Goal: Task Accomplishment & Management: Manage account settings

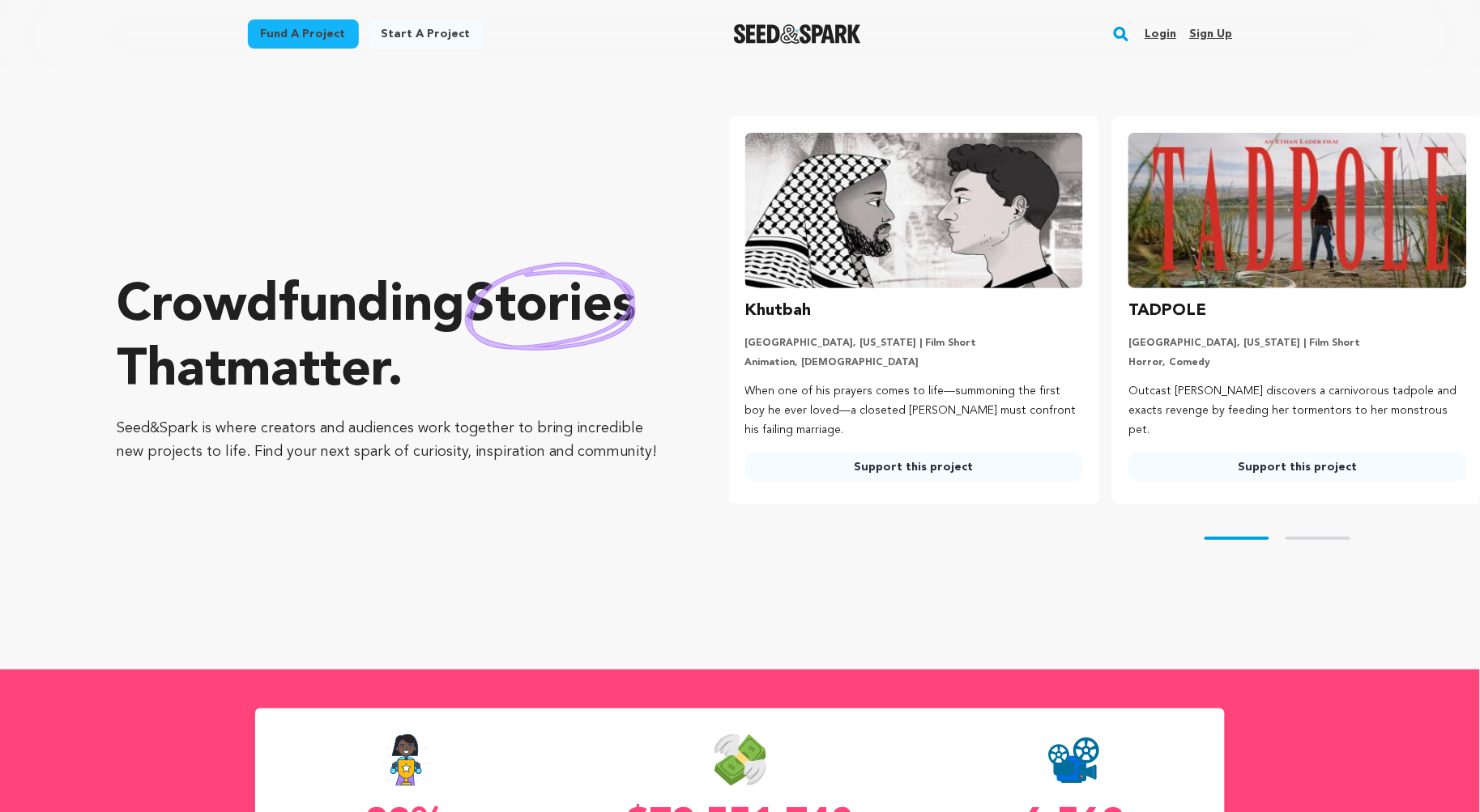
click at [1159, 30] on link "Login" at bounding box center [1160, 34] width 31 height 26
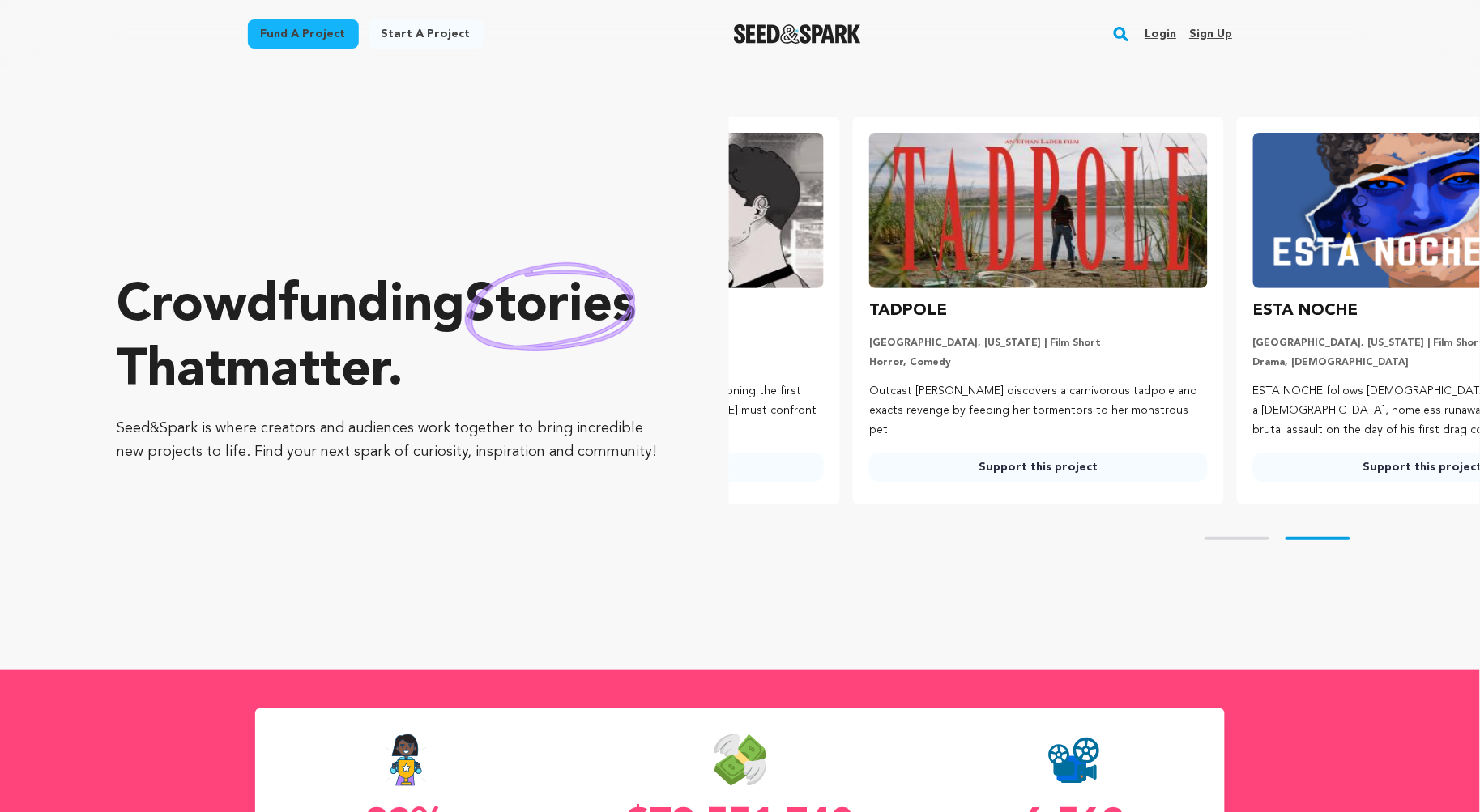
scroll to position [0, 377]
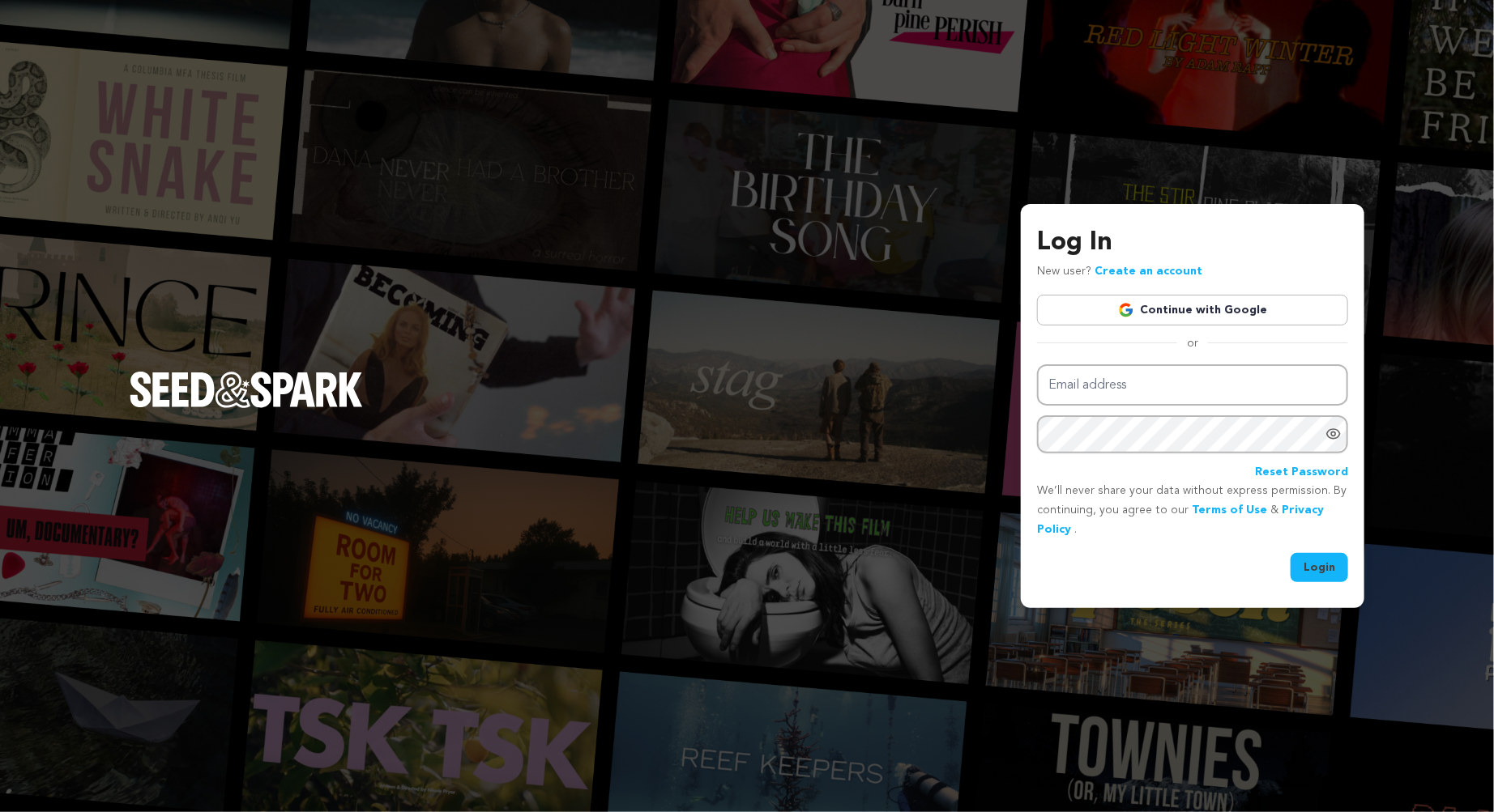
click at [1213, 307] on link "Continue with Google" at bounding box center [1192, 310] width 311 height 30
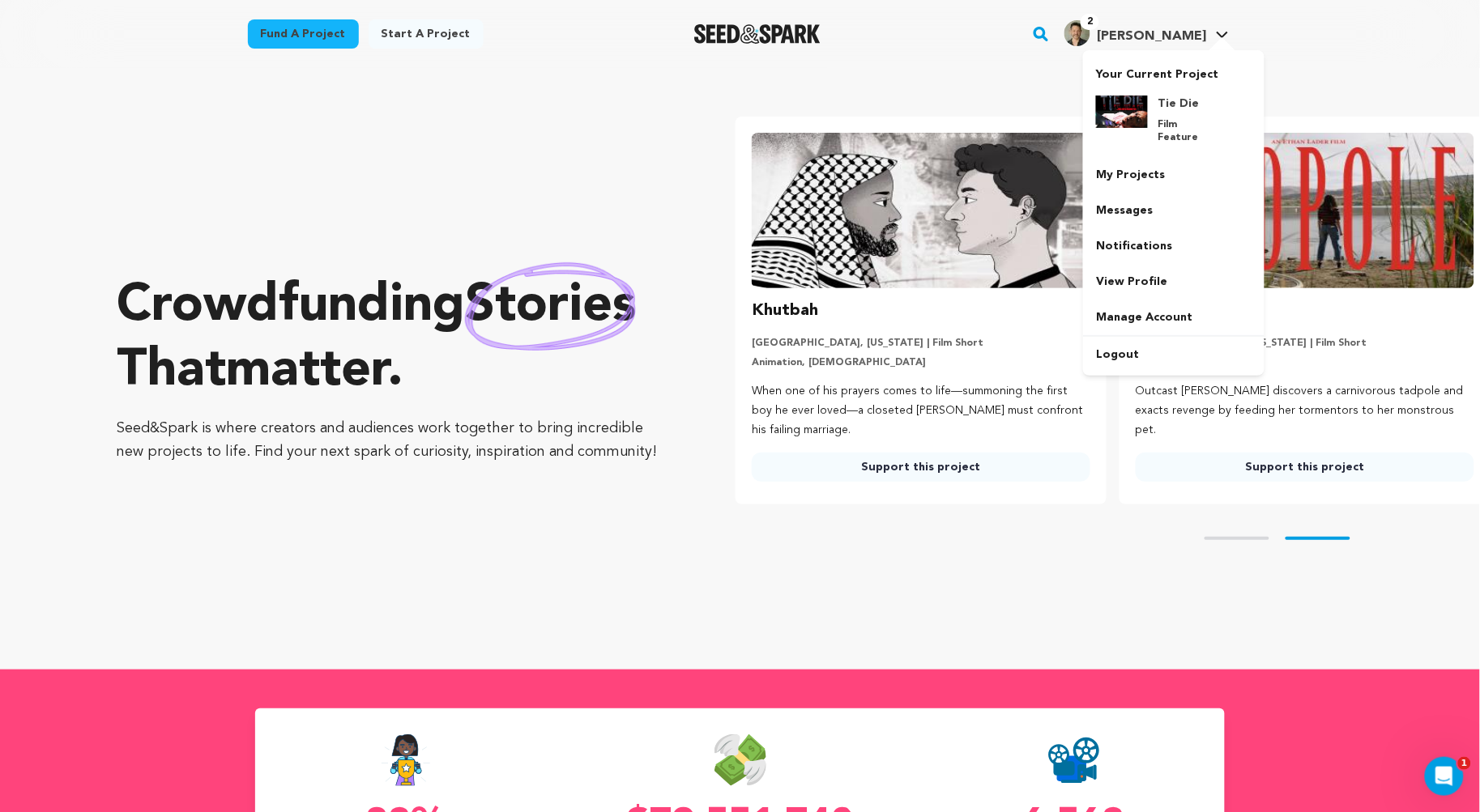
scroll to position [0, 397]
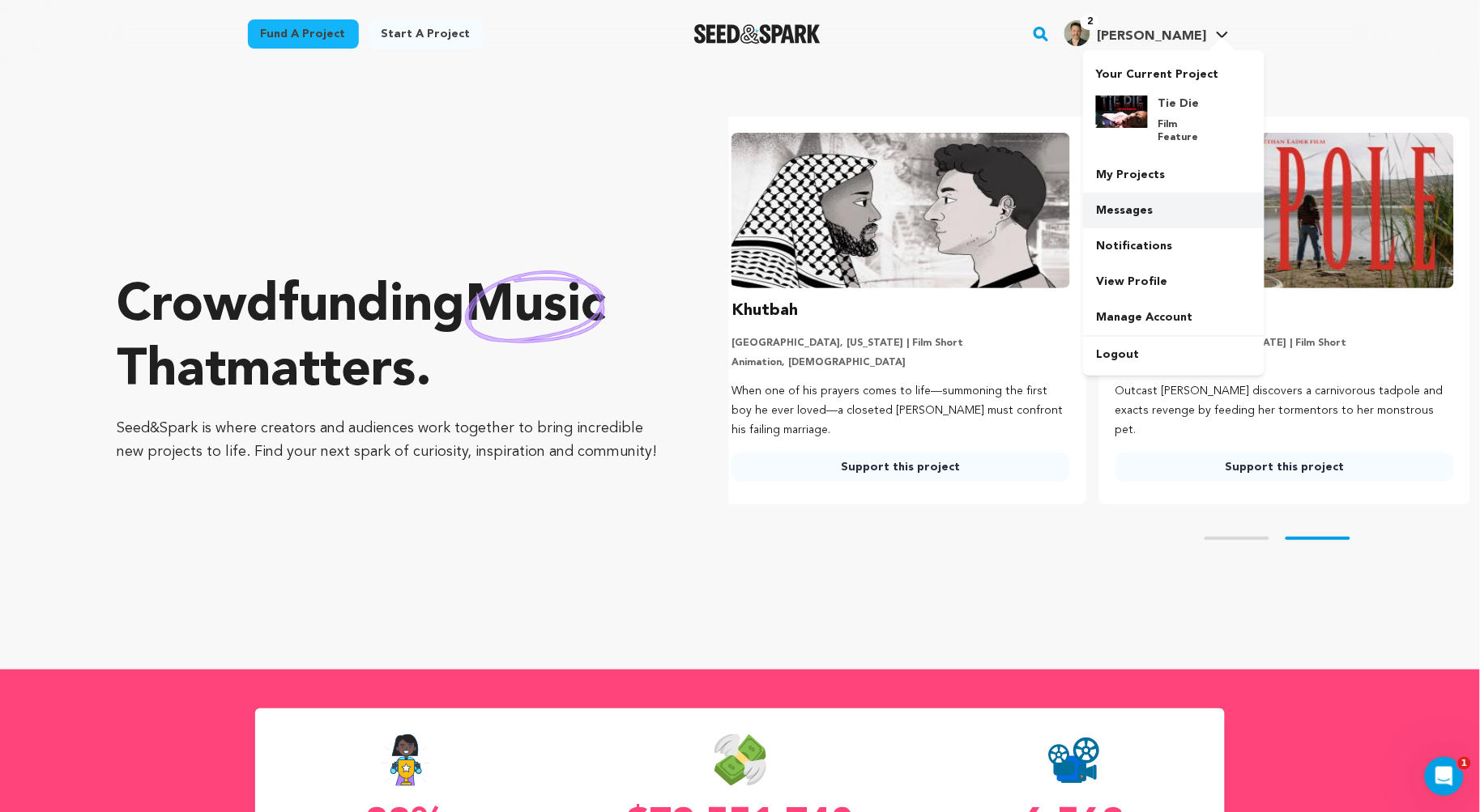
click at [1126, 194] on link "Messages" at bounding box center [1174, 211] width 181 height 36
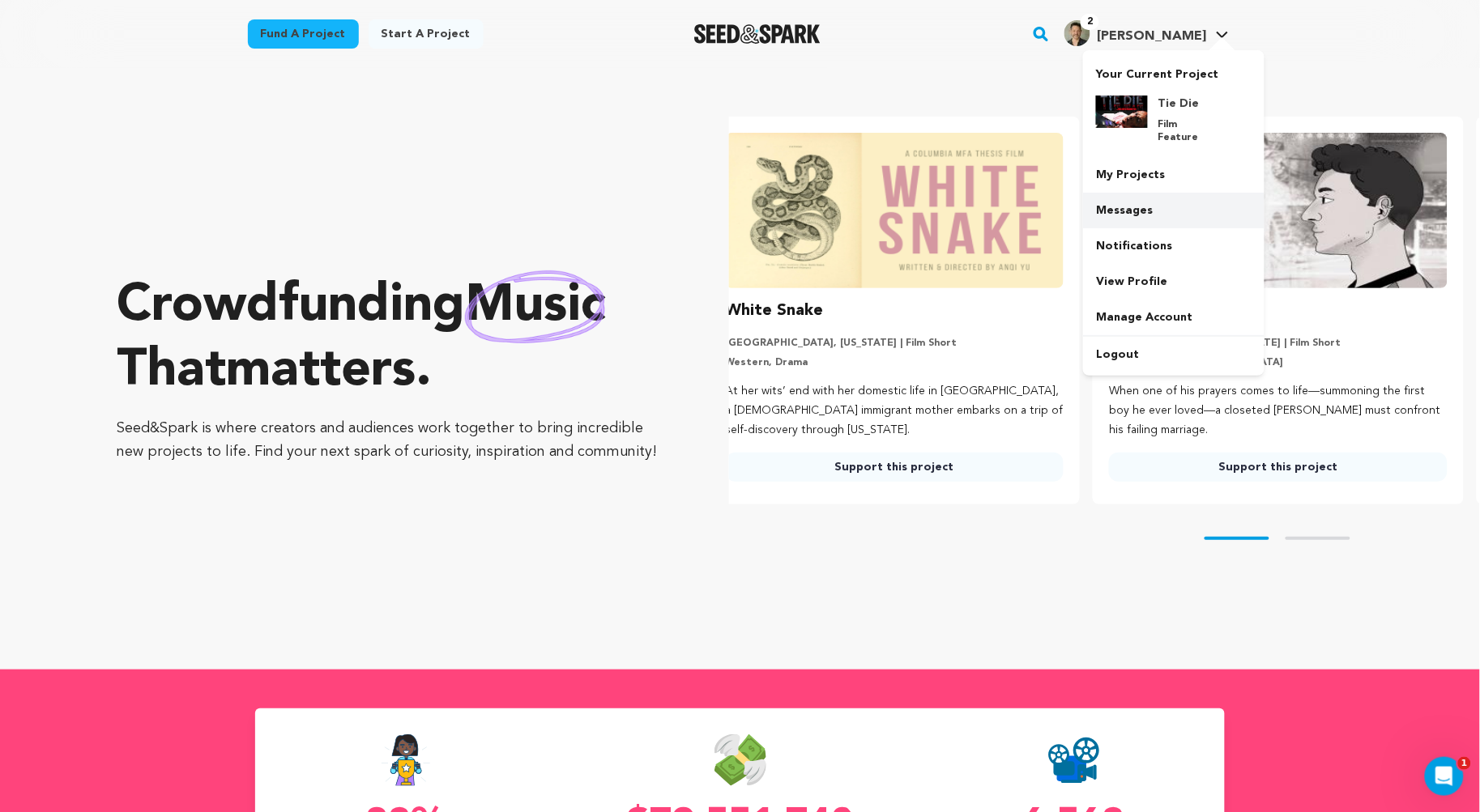
scroll to position [0, 0]
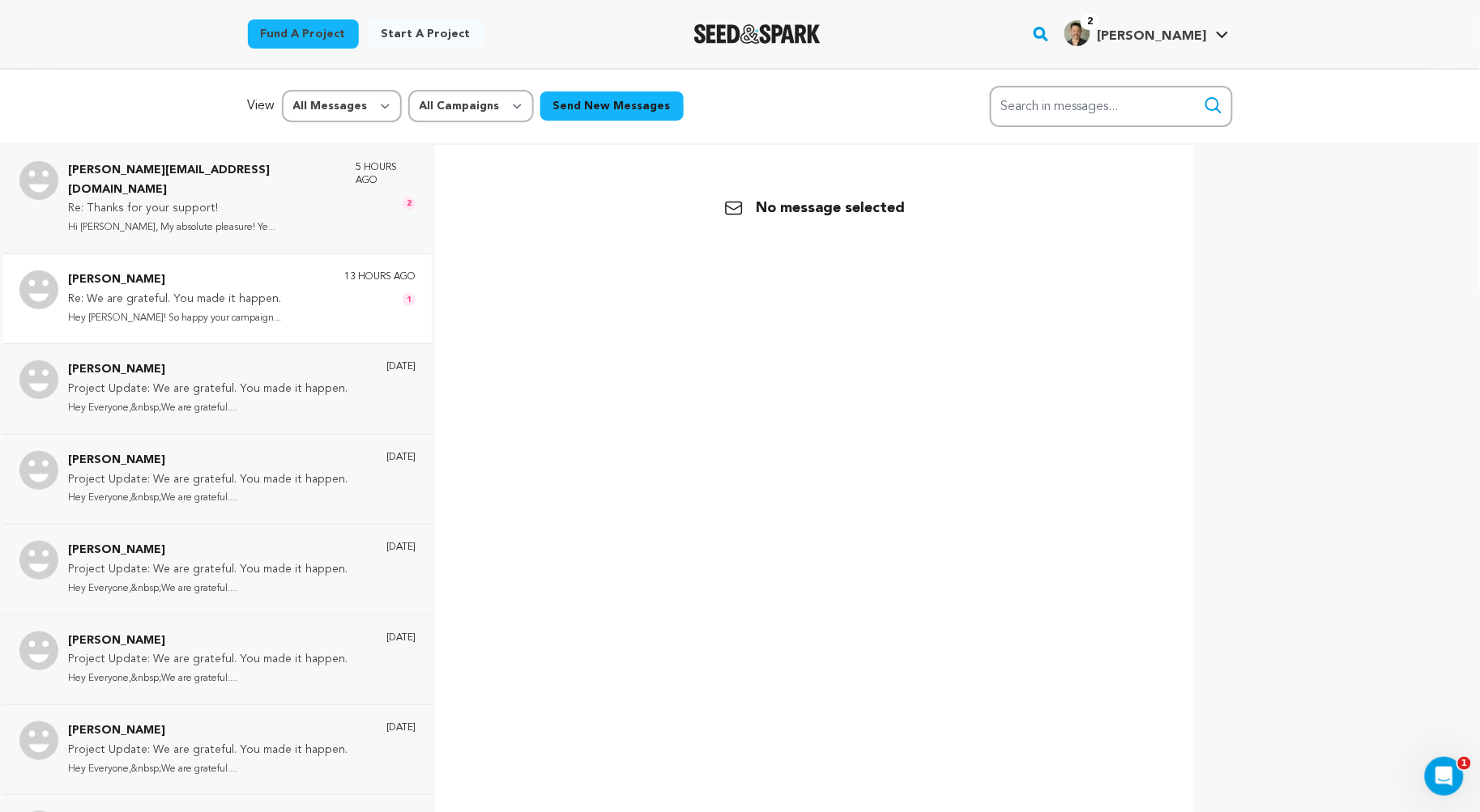
click at [127, 309] on p "Hey Chris! So happy your campaign..." at bounding box center [174, 318] width 213 height 19
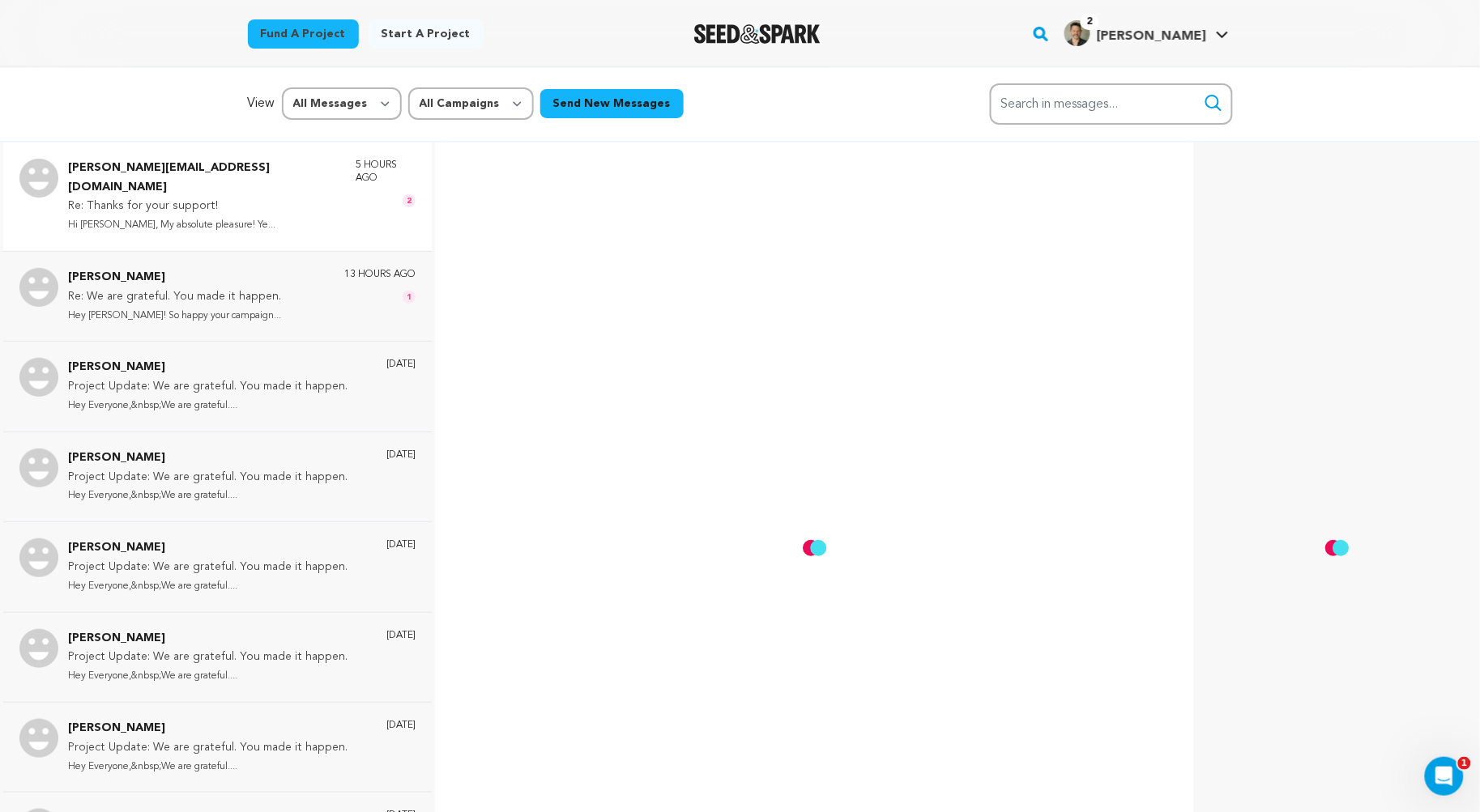
scroll to position [155, 0]
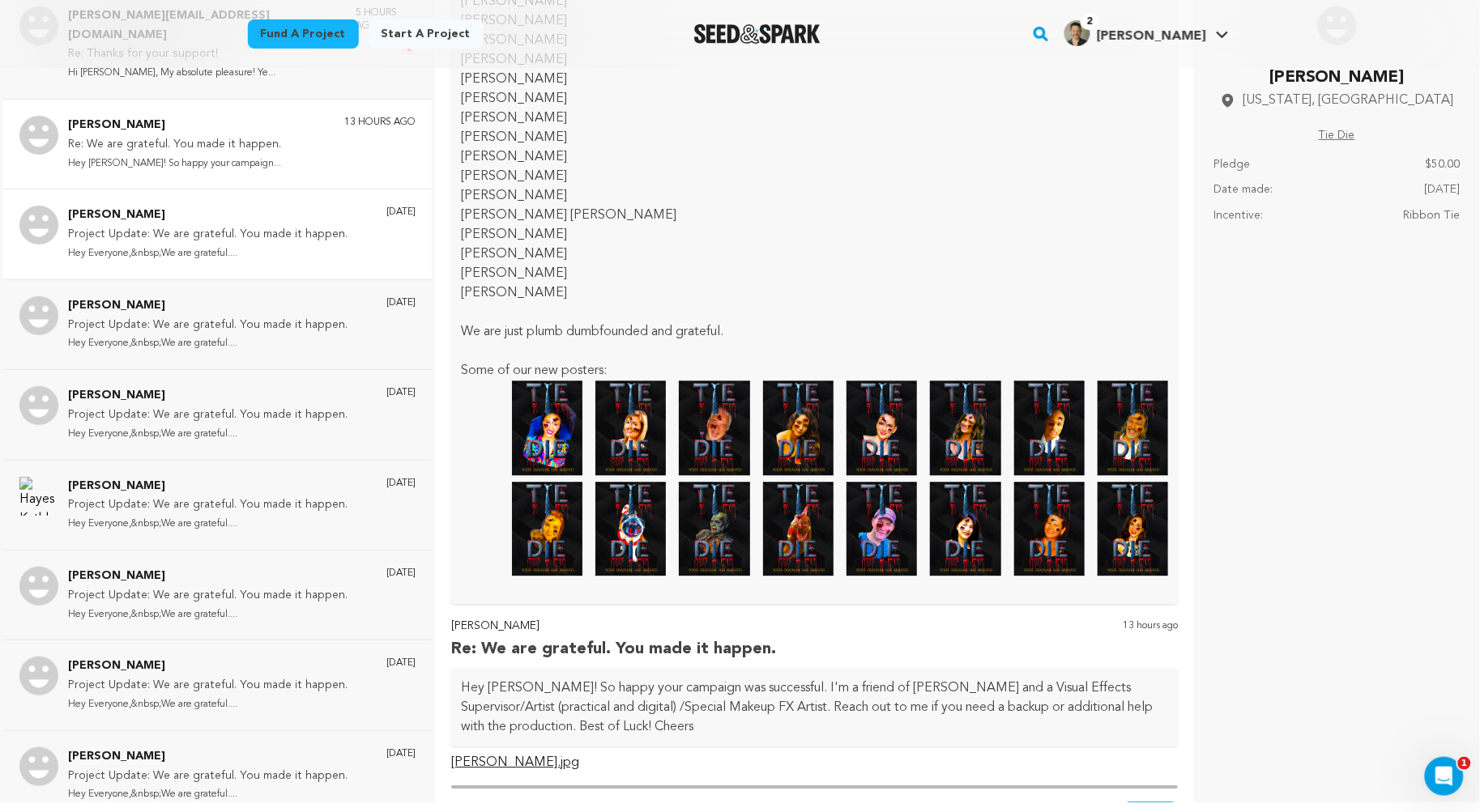
click at [221, 206] on p "Eric" at bounding box center [207, 215] width 279 height 19
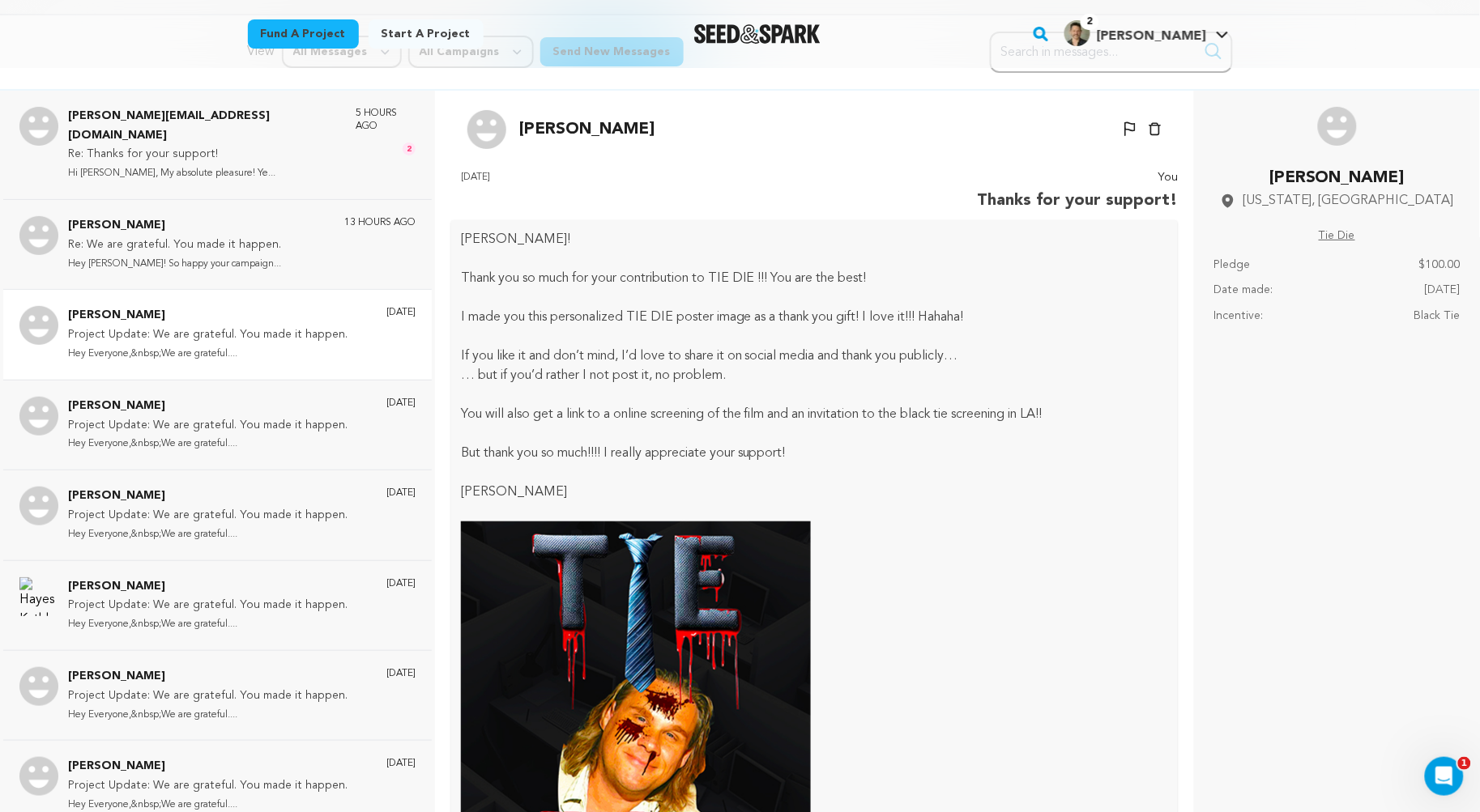
scroll to position [0, 0]
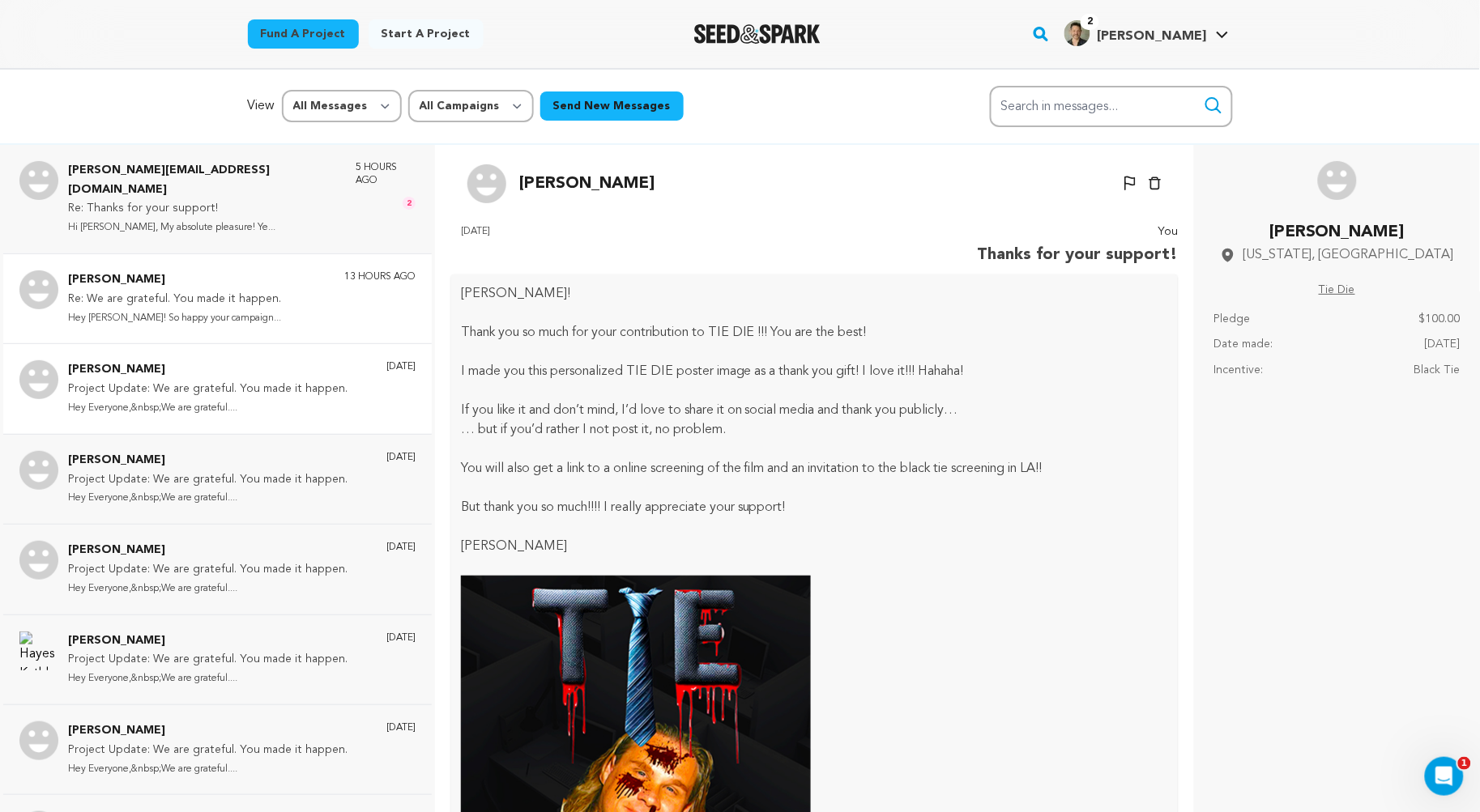
click at [157, 290] on p "Re: We are grateful. You made it happen." at bounding box center [174, 299] width 213 height 19
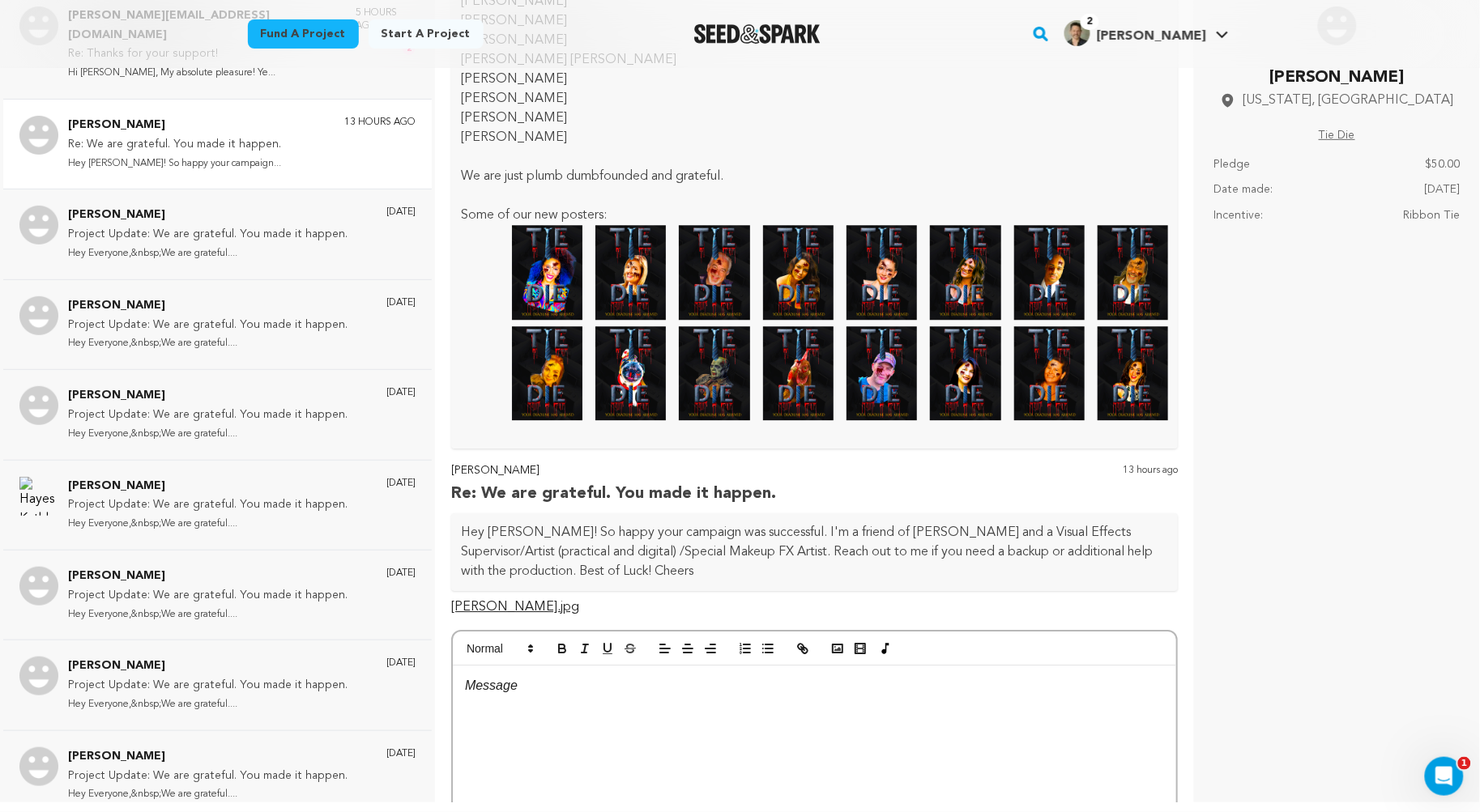
scroll to position [1355, 0]
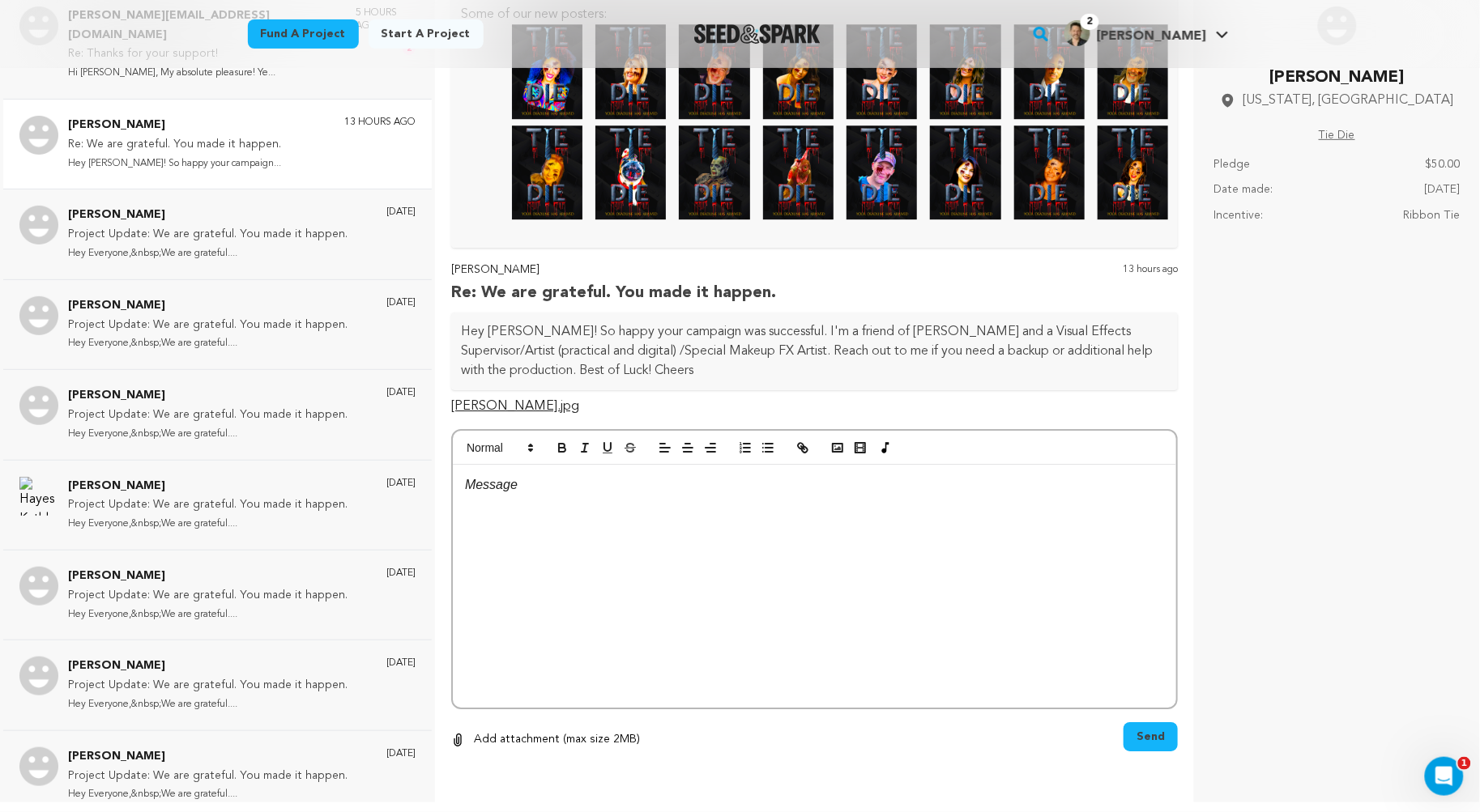
click at [211, 116] on p "Joseph Schultz" at bounding box center [174, 125] width 213 height 19
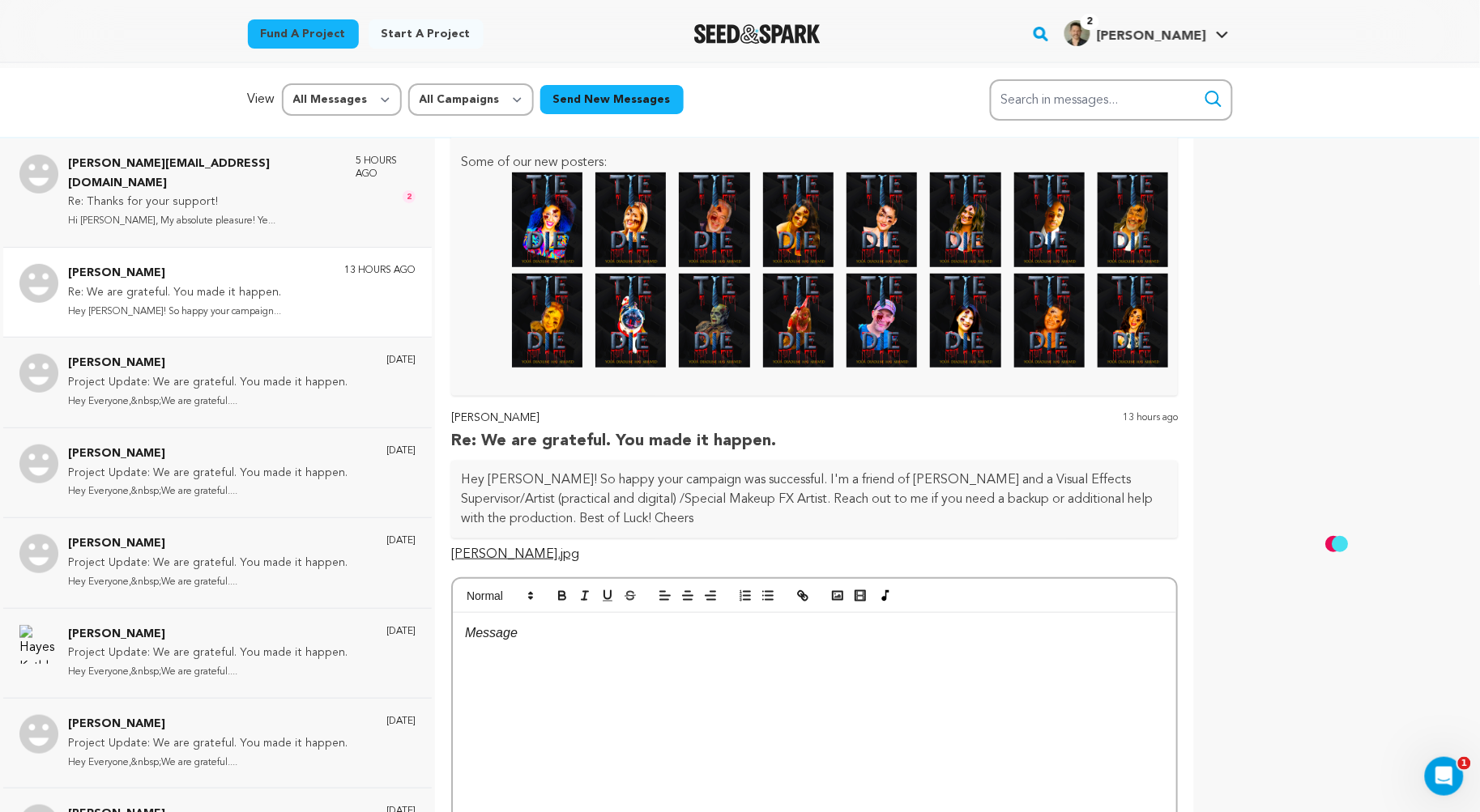
scroll to position [0, 0]
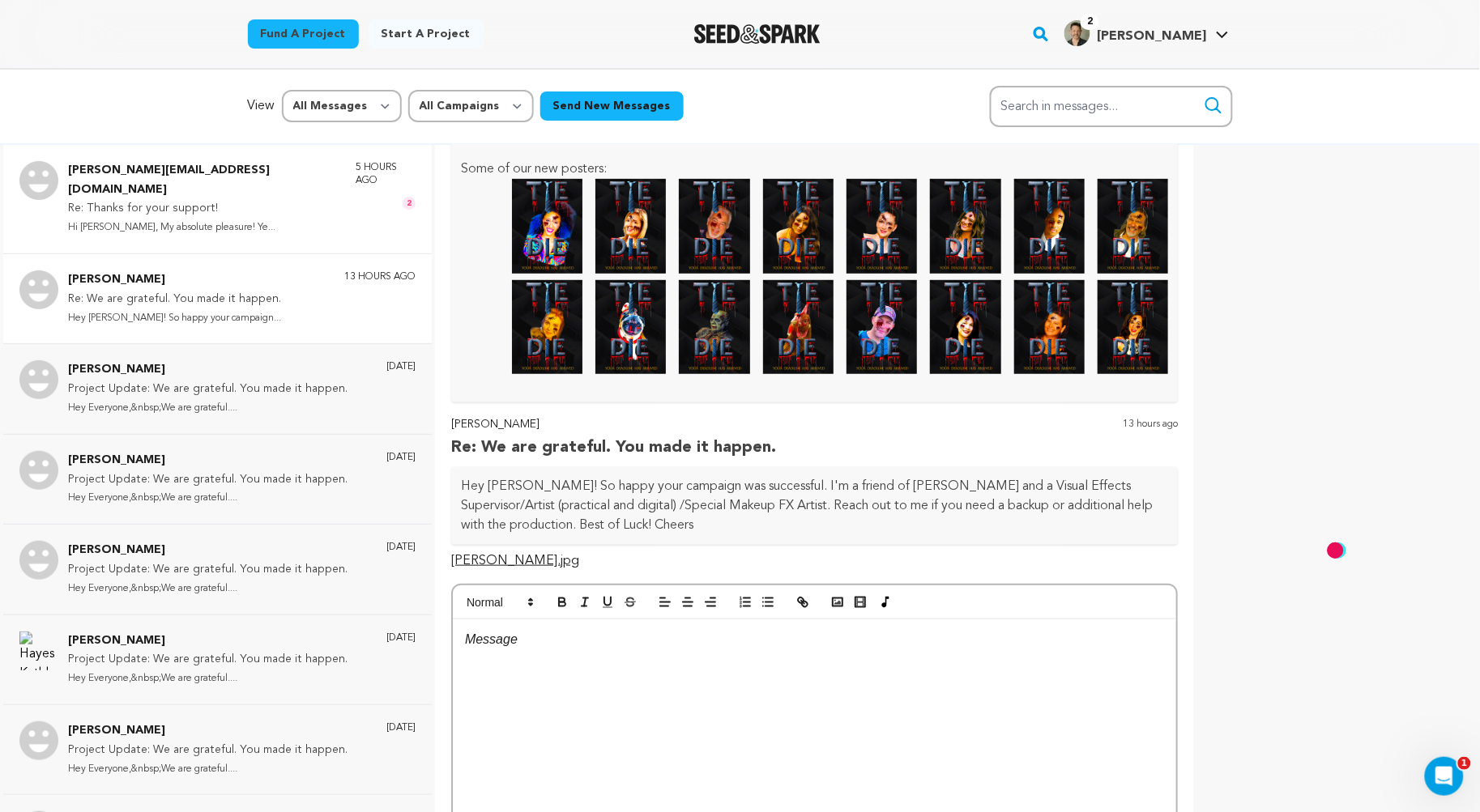
click at [193, 170] on p "Cathy.Conneff@Gmail.Com" at bounding box center [203, 180] width 272 height 39
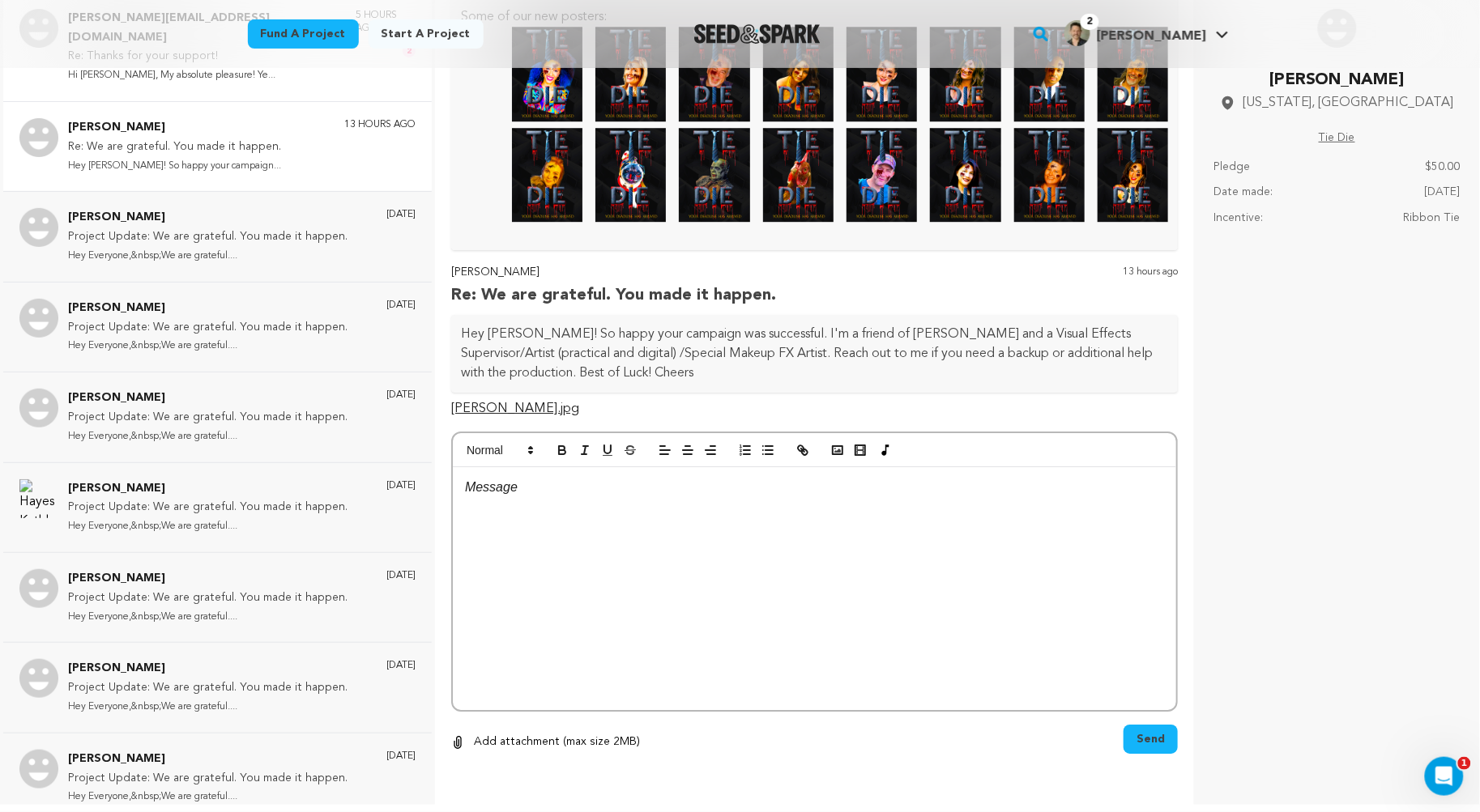
scroll to position [155, 0]
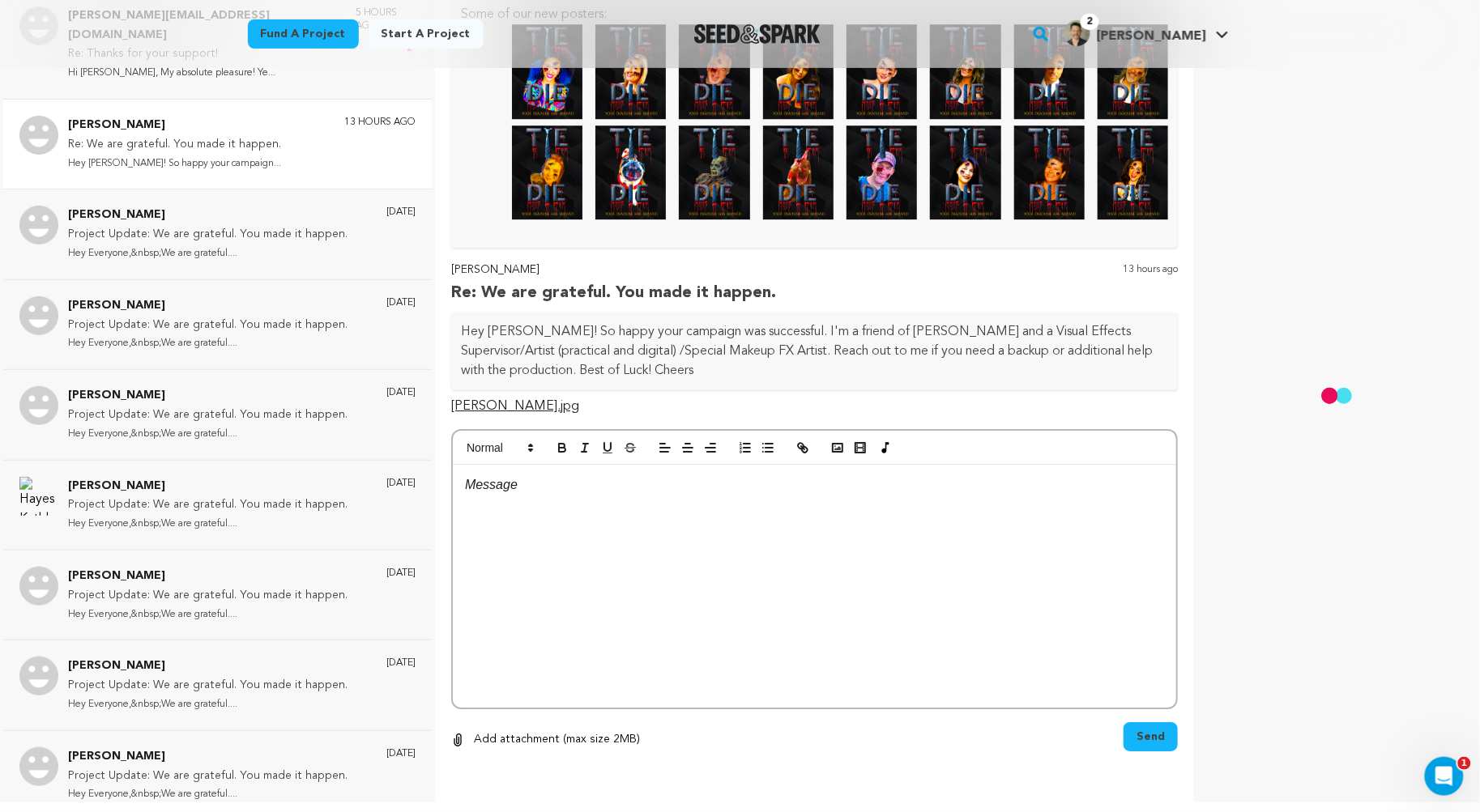
click at [207, 135] on p "Re: We are grateful. You made it happen." at bounding box center [174, 145] width 213 height 19
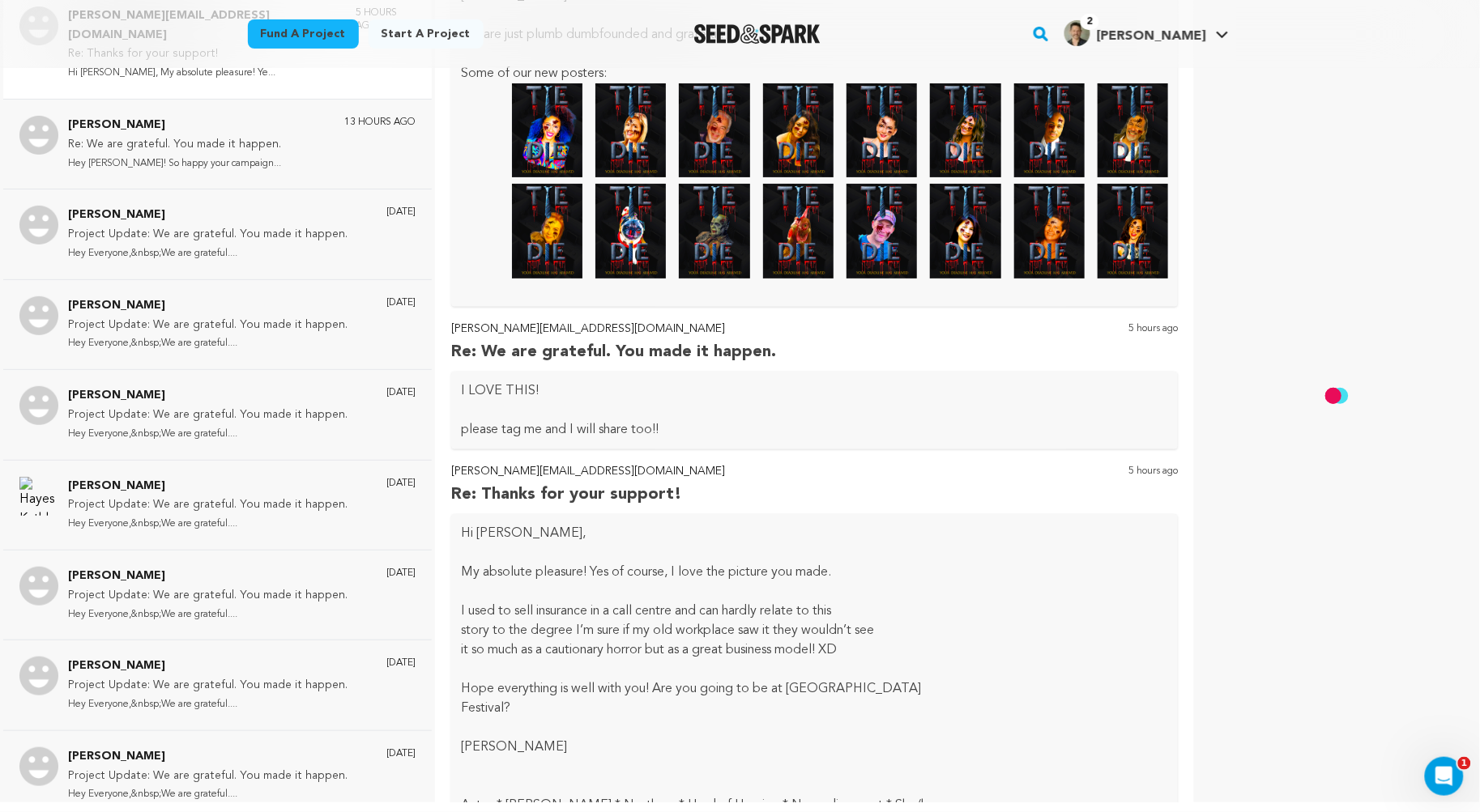
scroll to position [1355, 0]
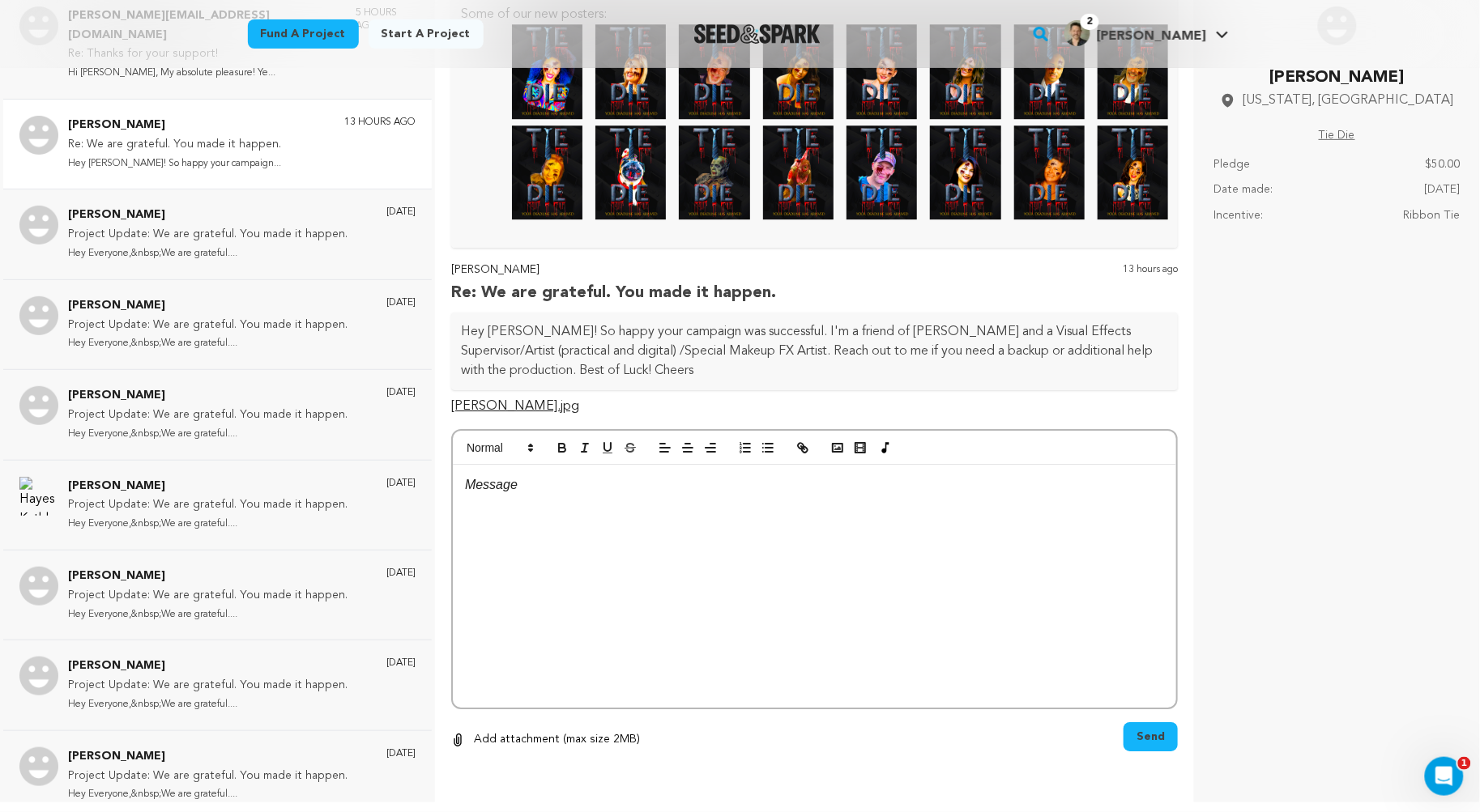
click at [273, 155] on p "Hey Chris! So happy your campaign..." at bounding box center [174, 164] width 213 height 19
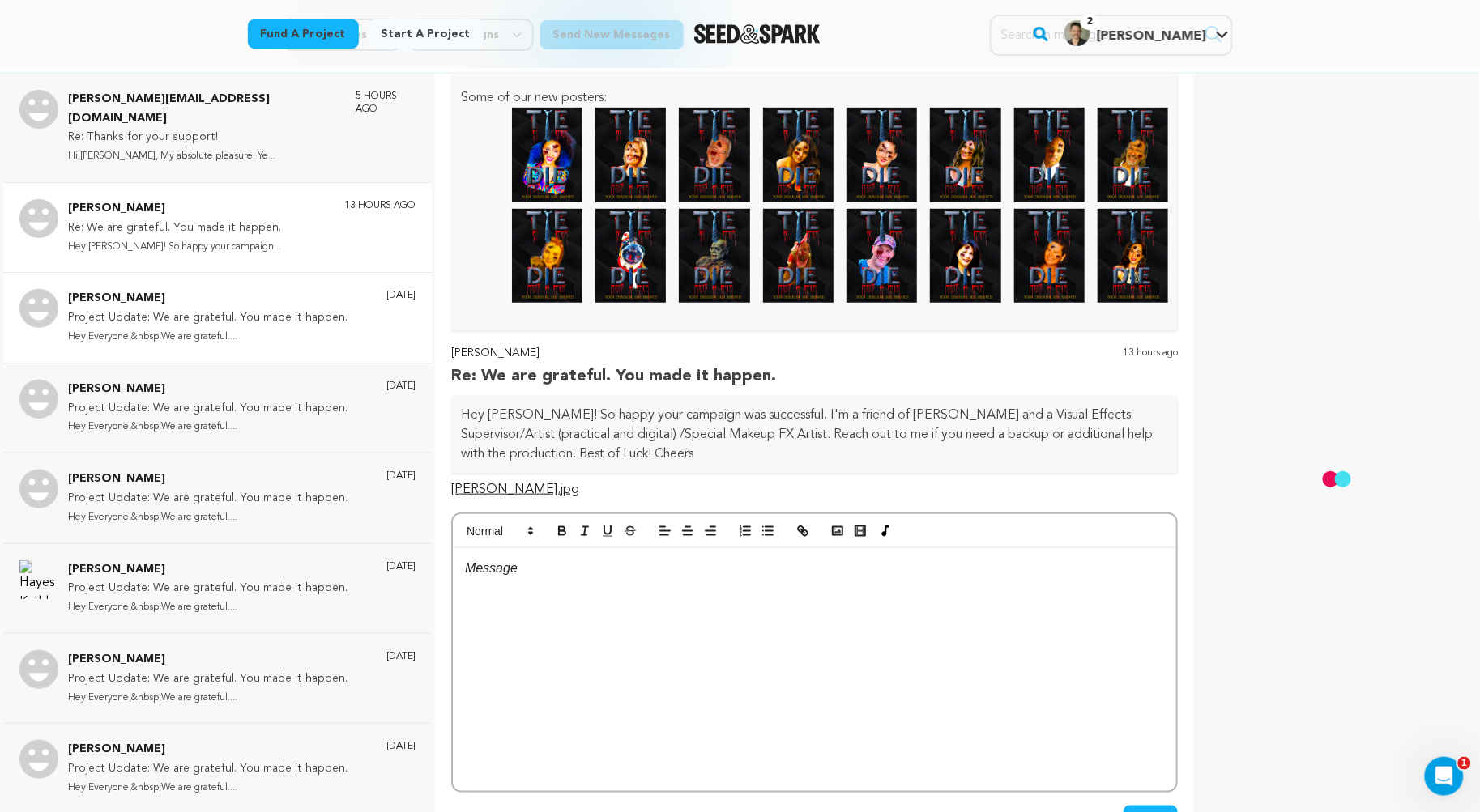
scroll to position [0, 0]
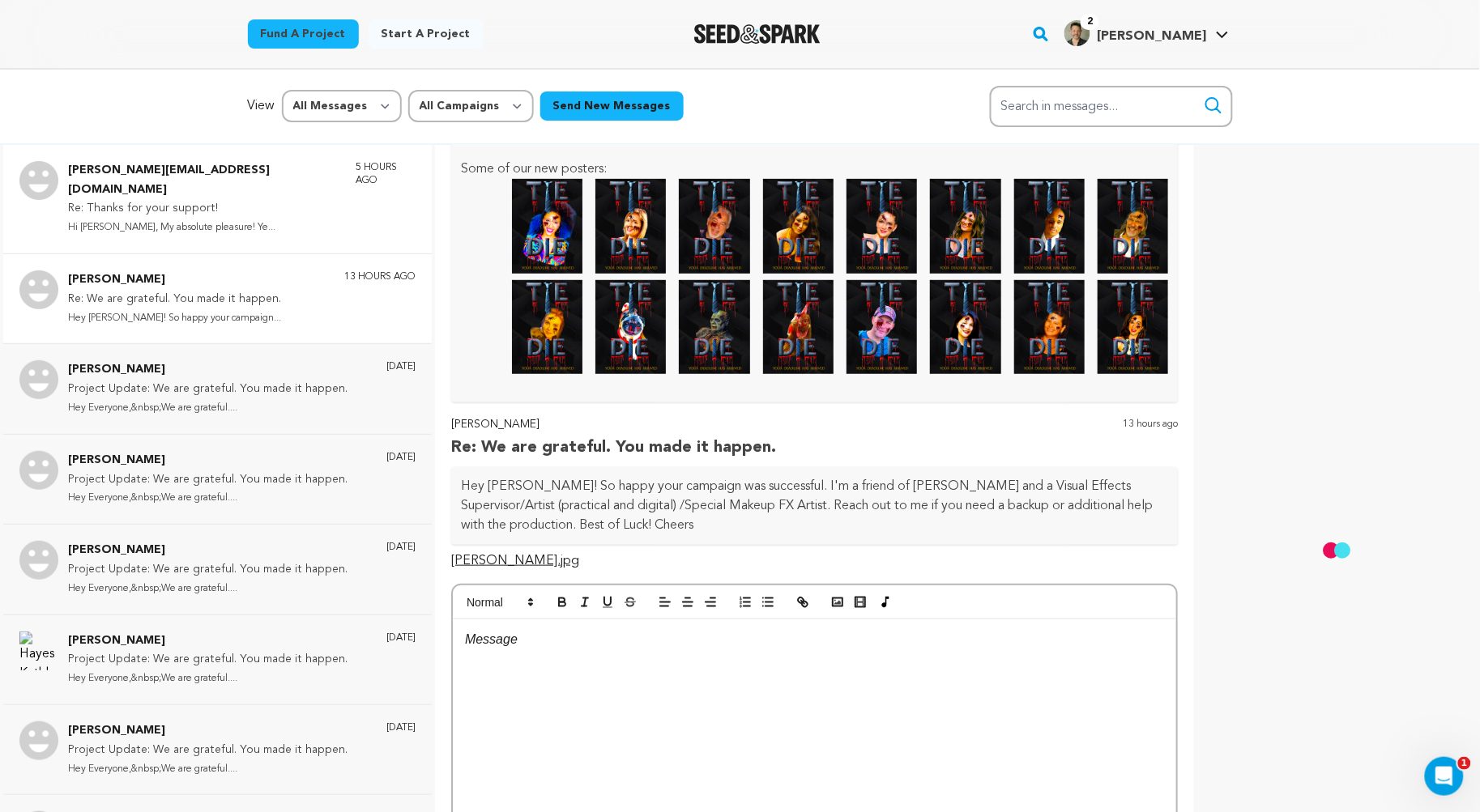
click at [196, 199] on p "Re: Thanks for your support!" at bounding box center [203, 208] width 272 height 19
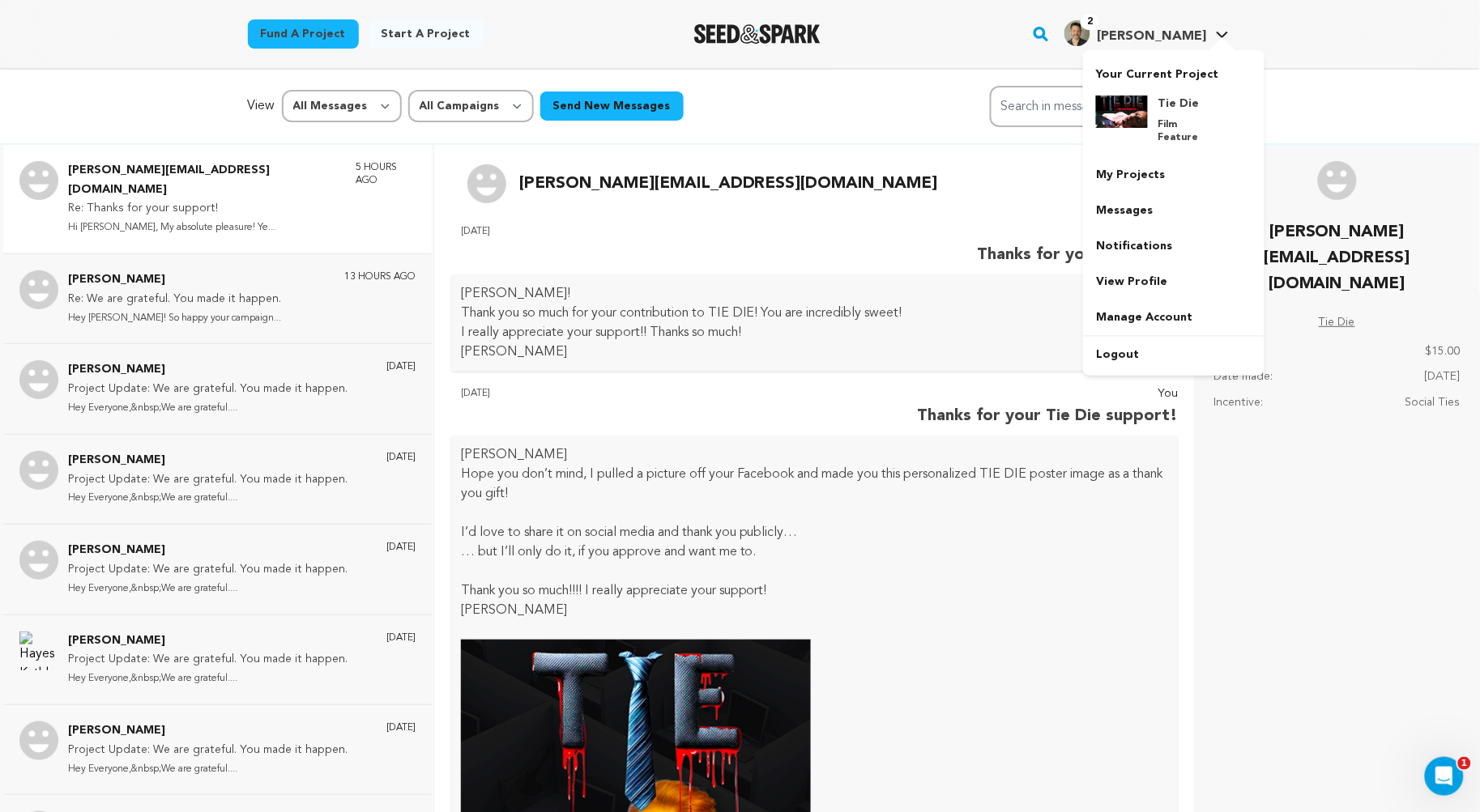
click at [1223, 30] on icon at bounding box center [1222, 35] width 13 height 8
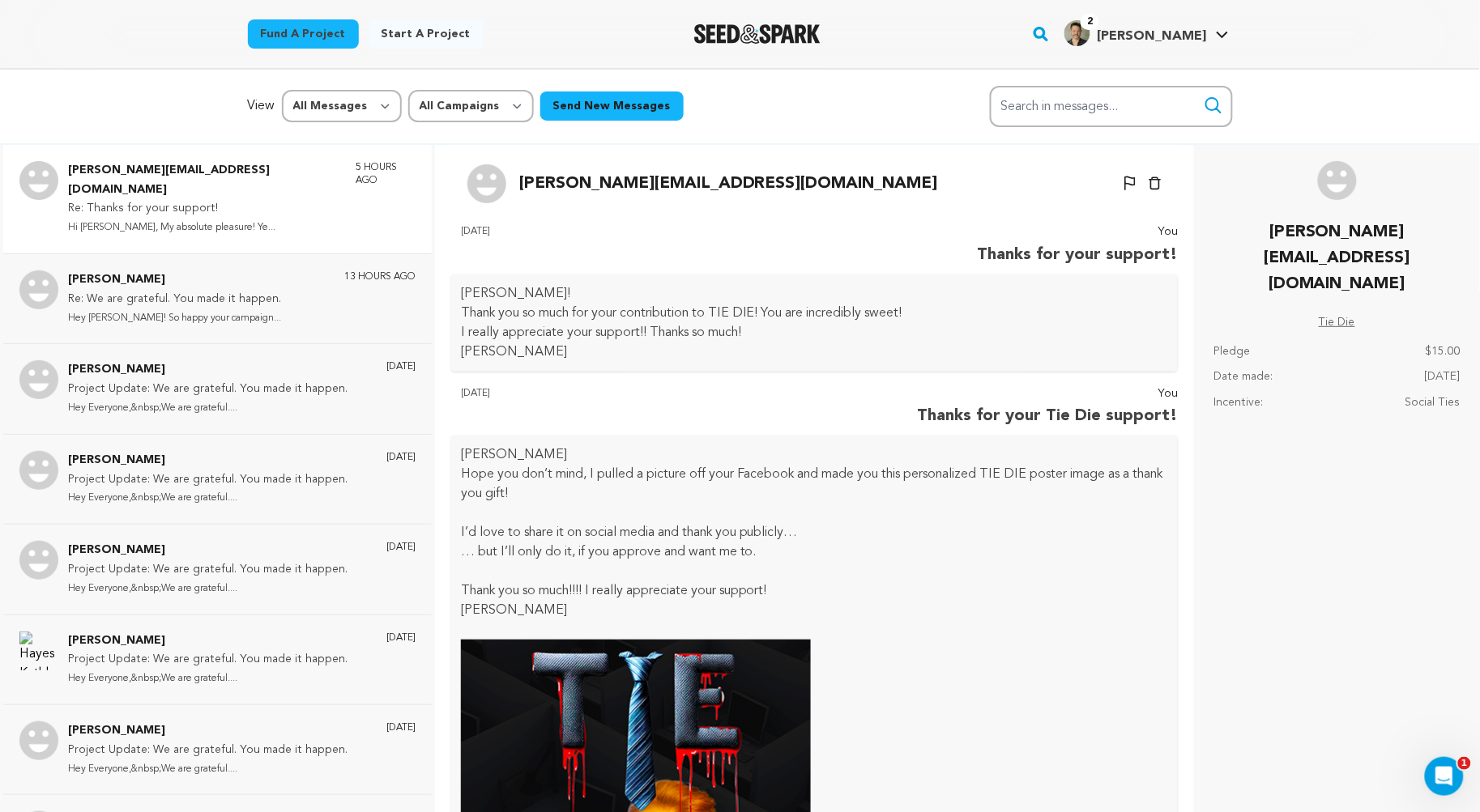
click at [1223, 30] on icon at bounding box center [1222, 35] width 13 height 8
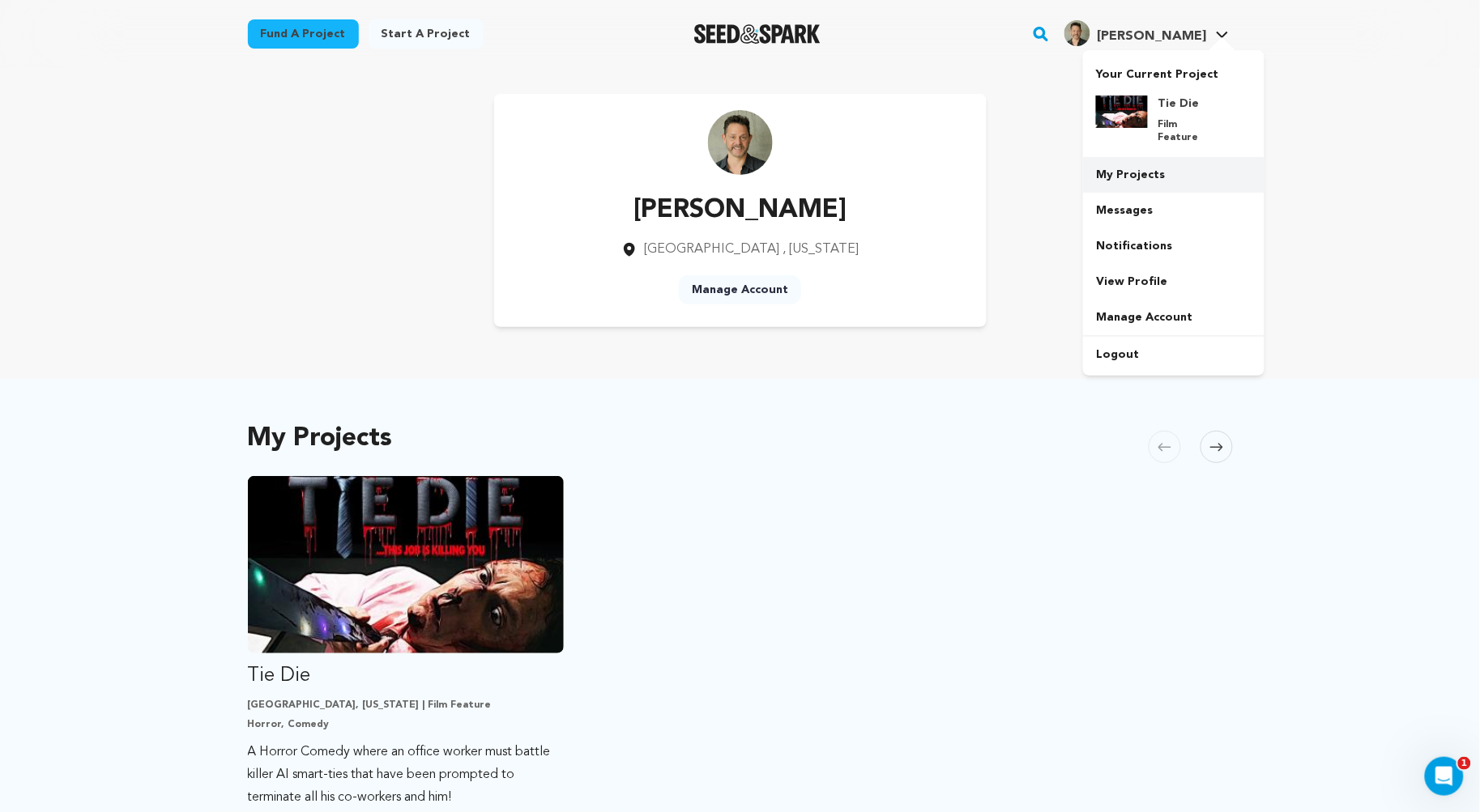
click at [1145, 160] on link "My Projects" at bounding box center [1174, 175] width 181 height 36
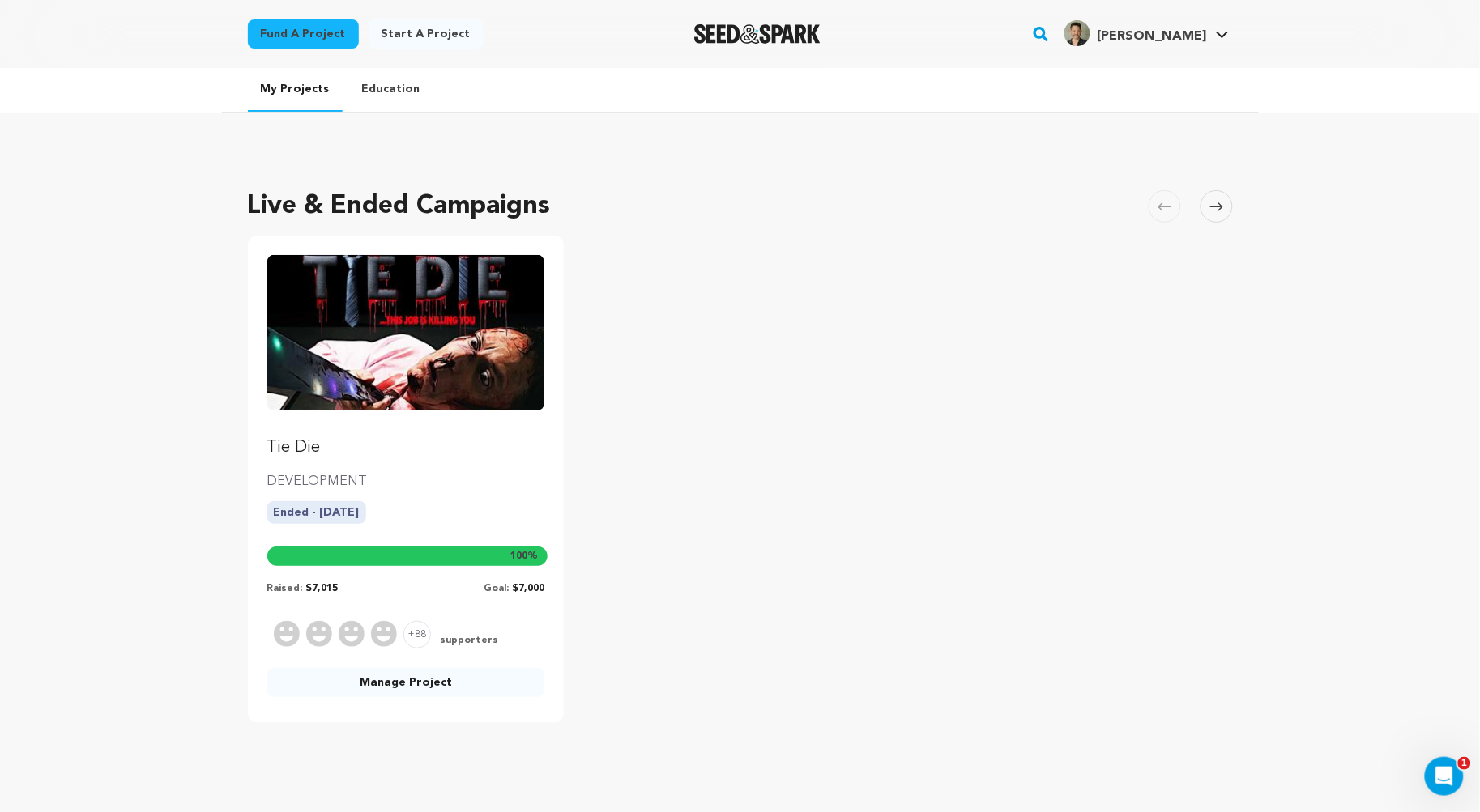
click at [434, 681] on link "Manage Project" at bounding box center [406, 682] width 278 height 29
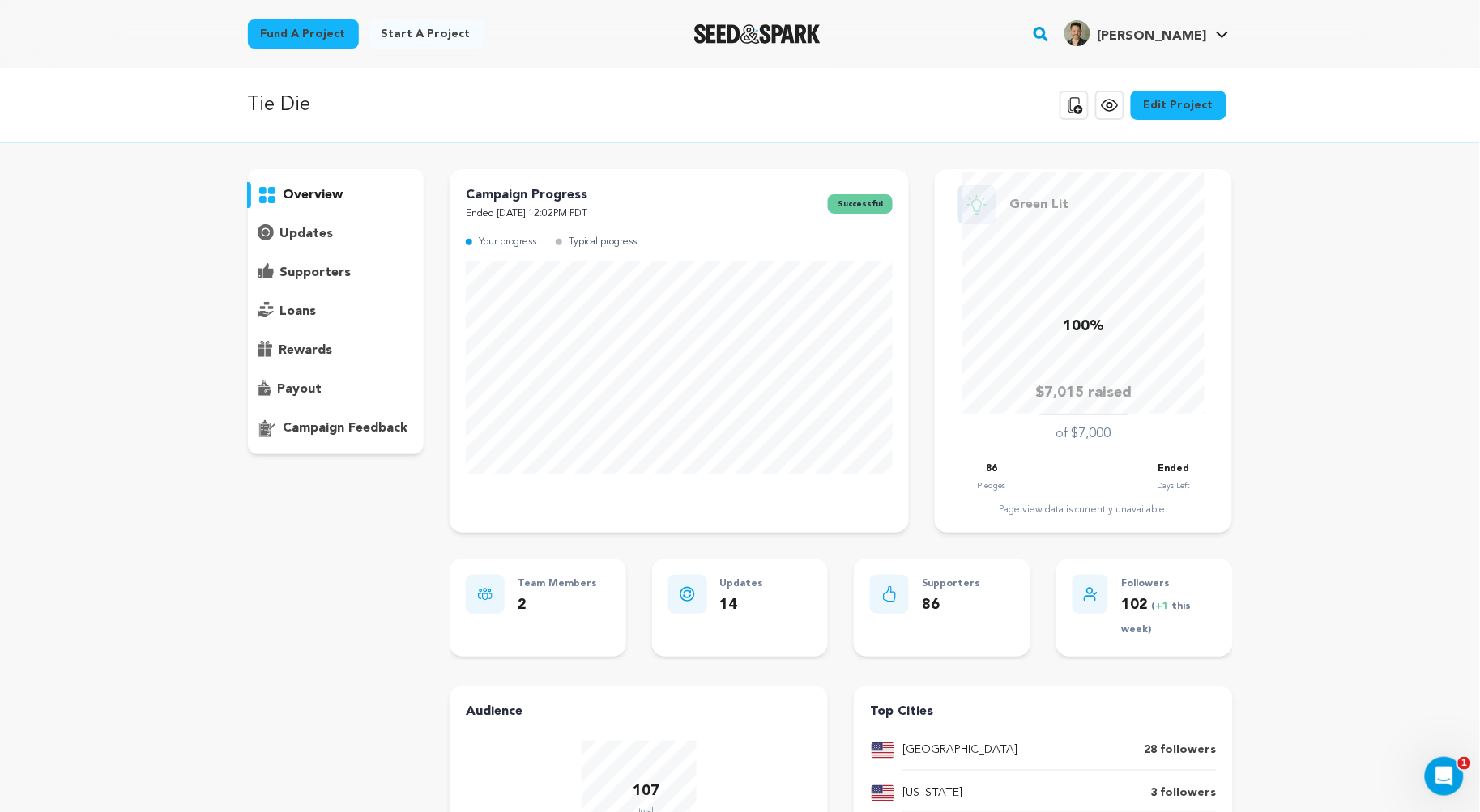
click at [312, 381] on p "payout" at bounding box center [300, 389] width 45 height 19
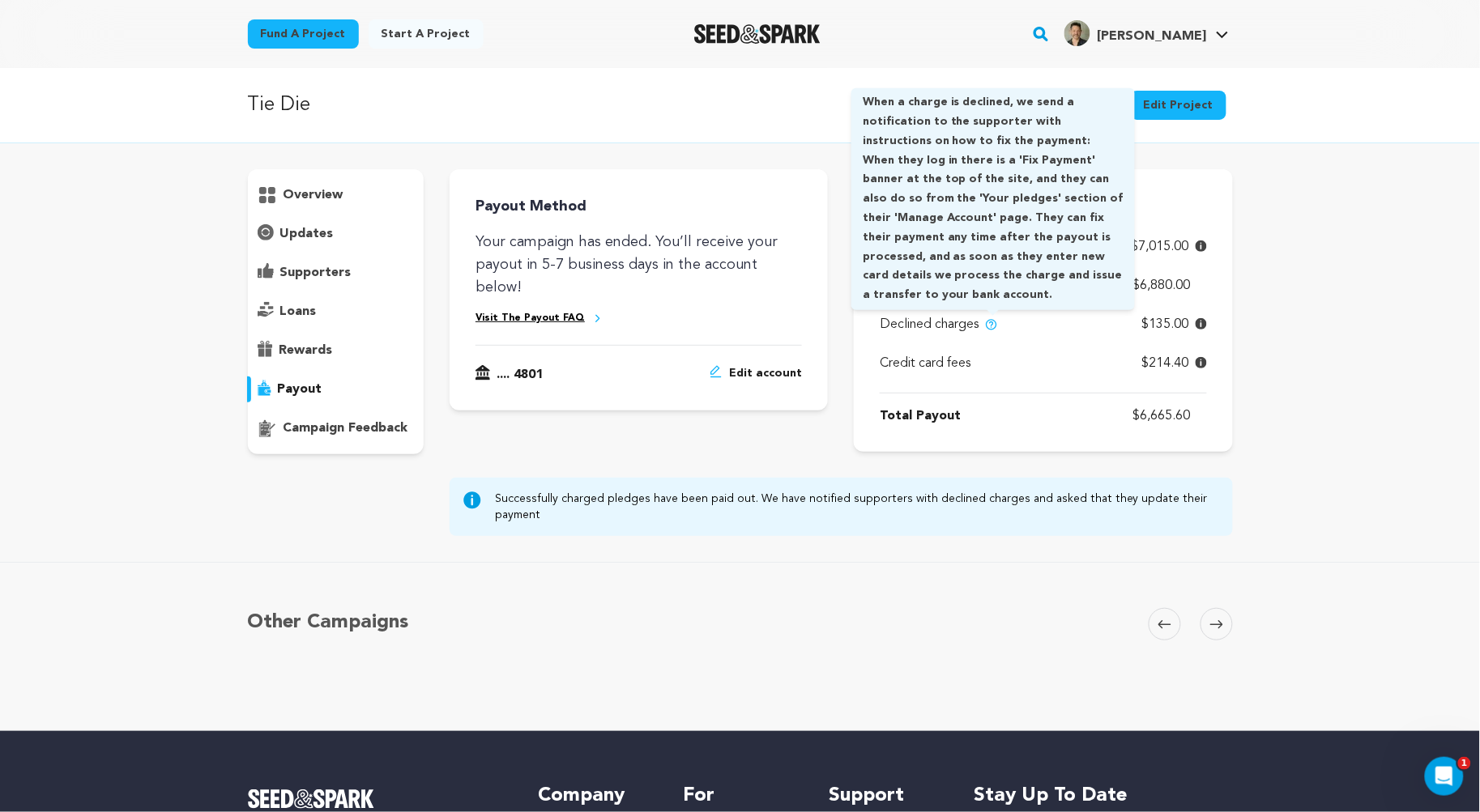
click at [996, 323] on img at bounding box center [991, 324] width 13 height 13
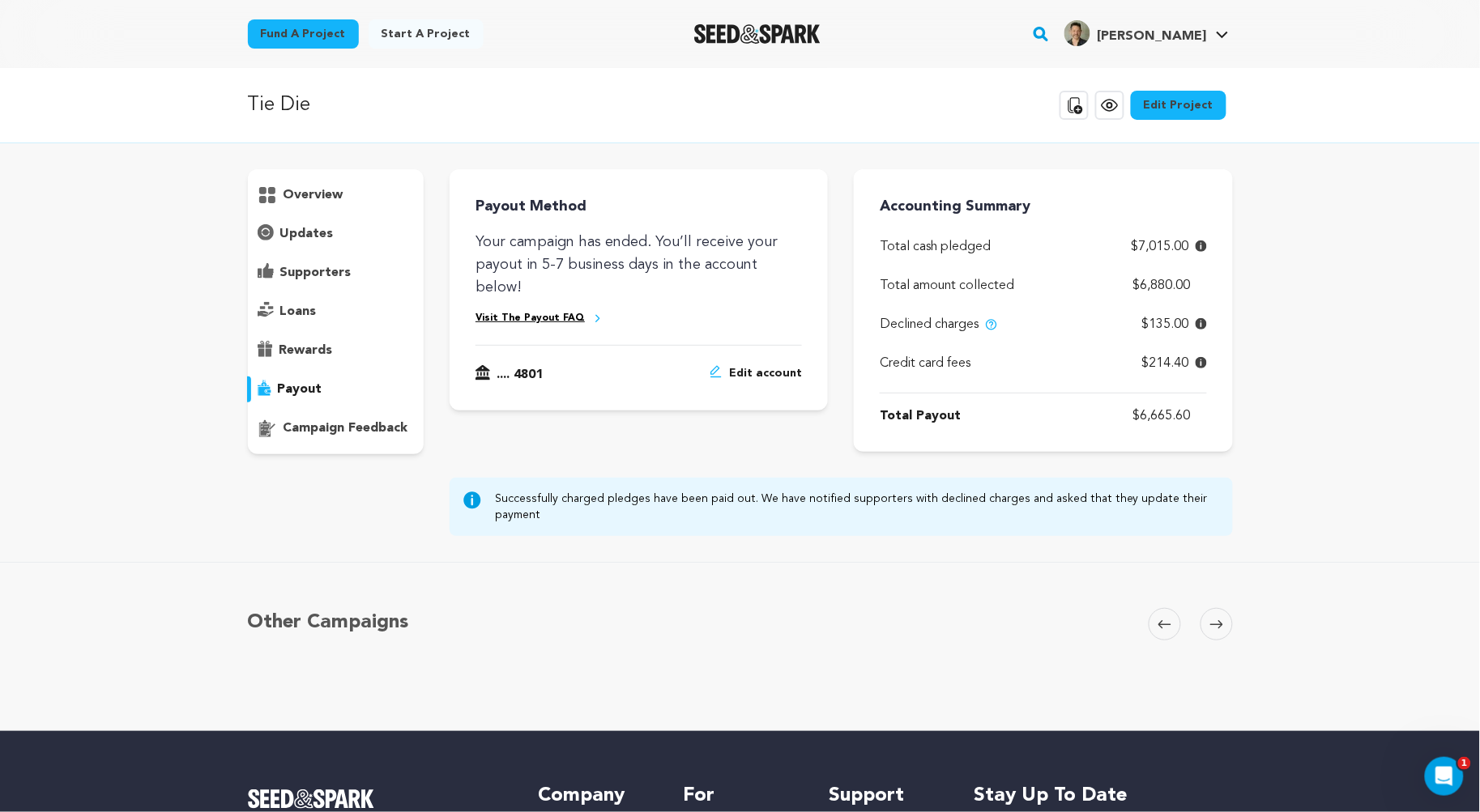
drag, startPoint x: 1172, startPoint y: 328, endPoint x: 1077, endPoint y: 313, distance: 96.2
click at [1172, 328] on span "$135.00" at bounding box center [1165, 324] width 47 height 19
click at [914, 323] on span "Declined charges" at bounding box center [929, 324] width 99 height 19
click at [936, 317] on span "Declined charges" at bounding box center [929, 324] width 99 height 19
click at [1080, 357] on div "Credit card fees $214.40" at bounding box center [1043, 363] width 327 height 58
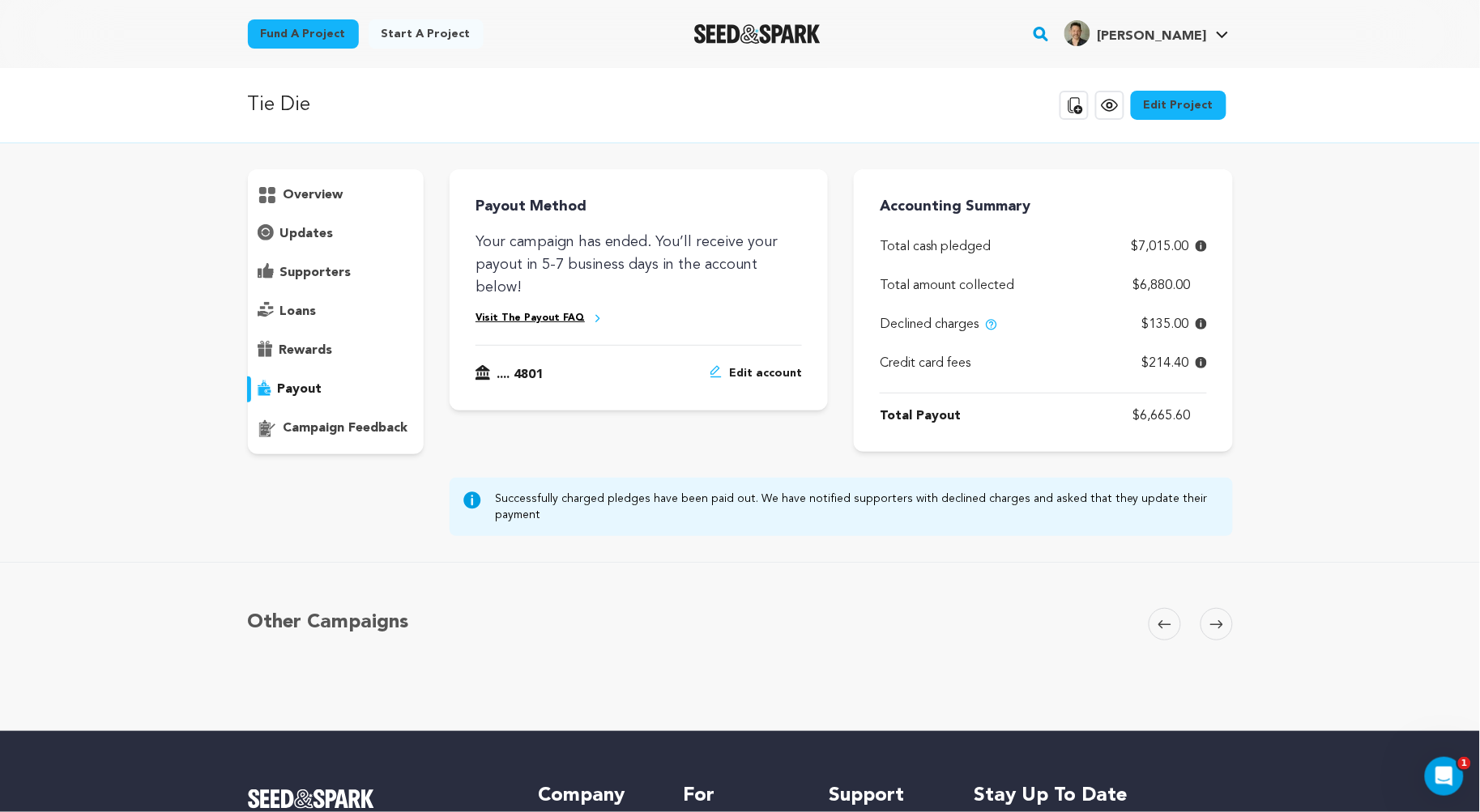
click at [1166, 420] on p "$6,665.60" at bounding box center [1169, 416] width 74 height 19
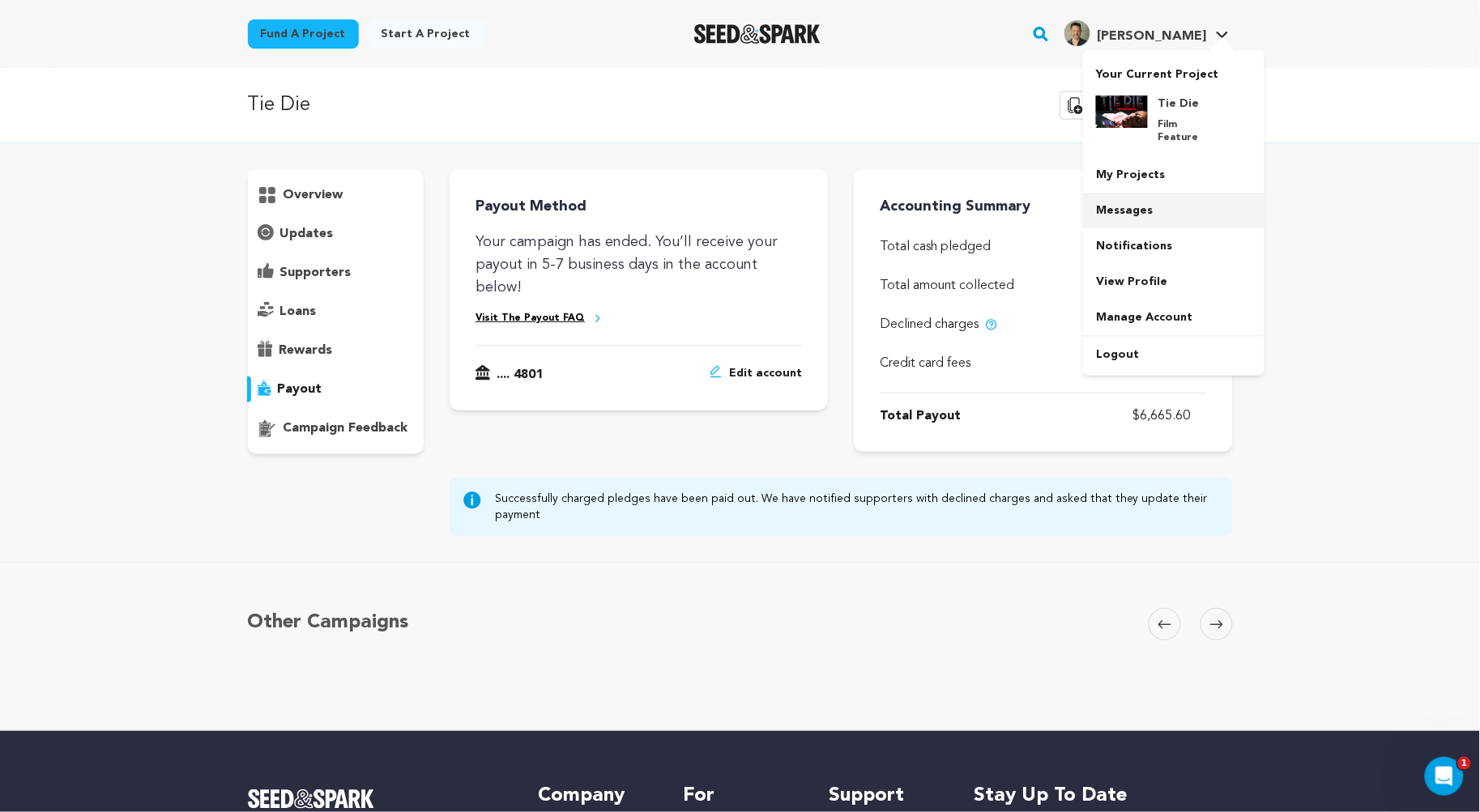
click at [1147, 196] on link "Messages" at bounding box center [1174, 211] width 181 height 36
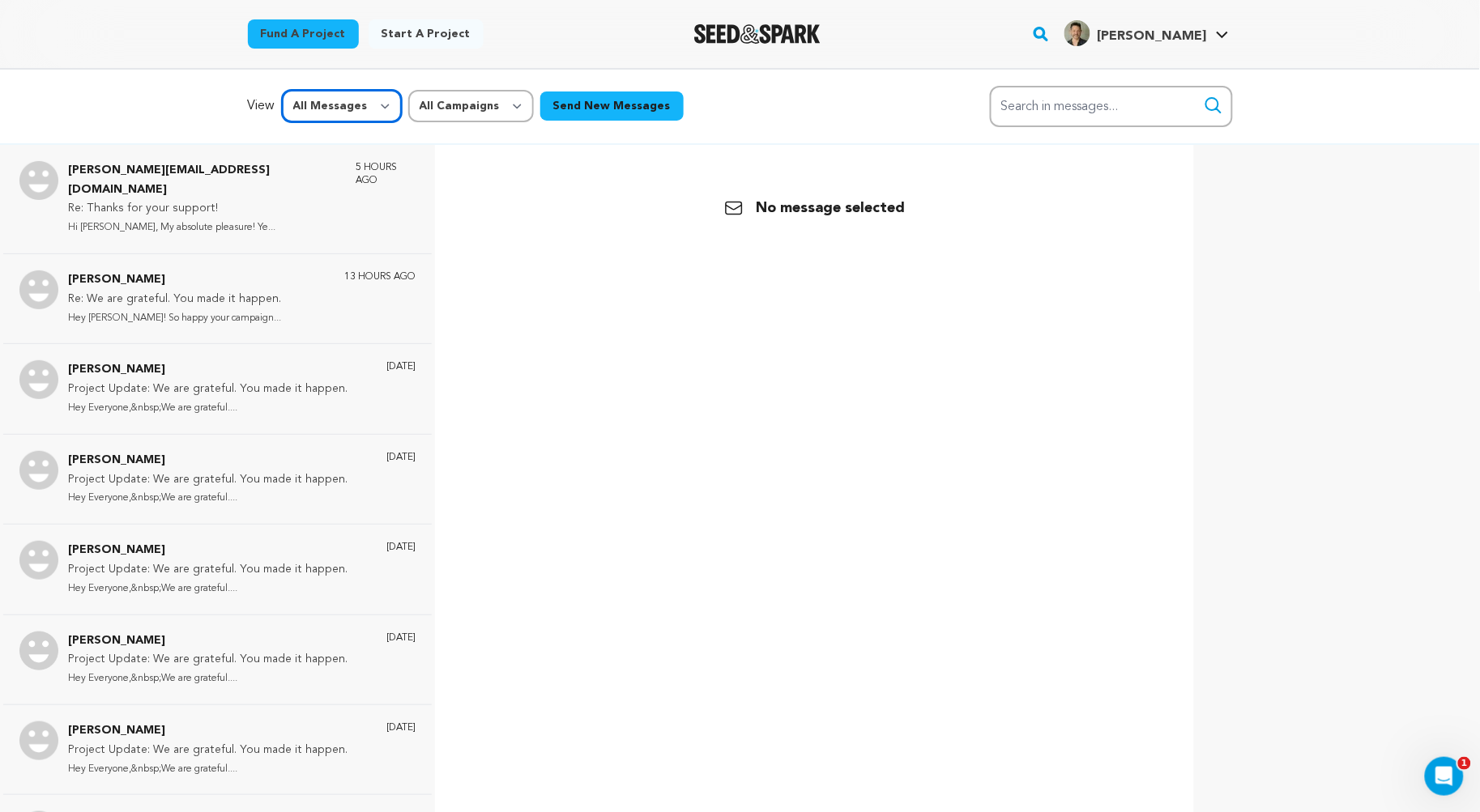
click at [378, 102] on select "All Messages Starred Unread" at bounding box center [342, 106] width 120 height 32
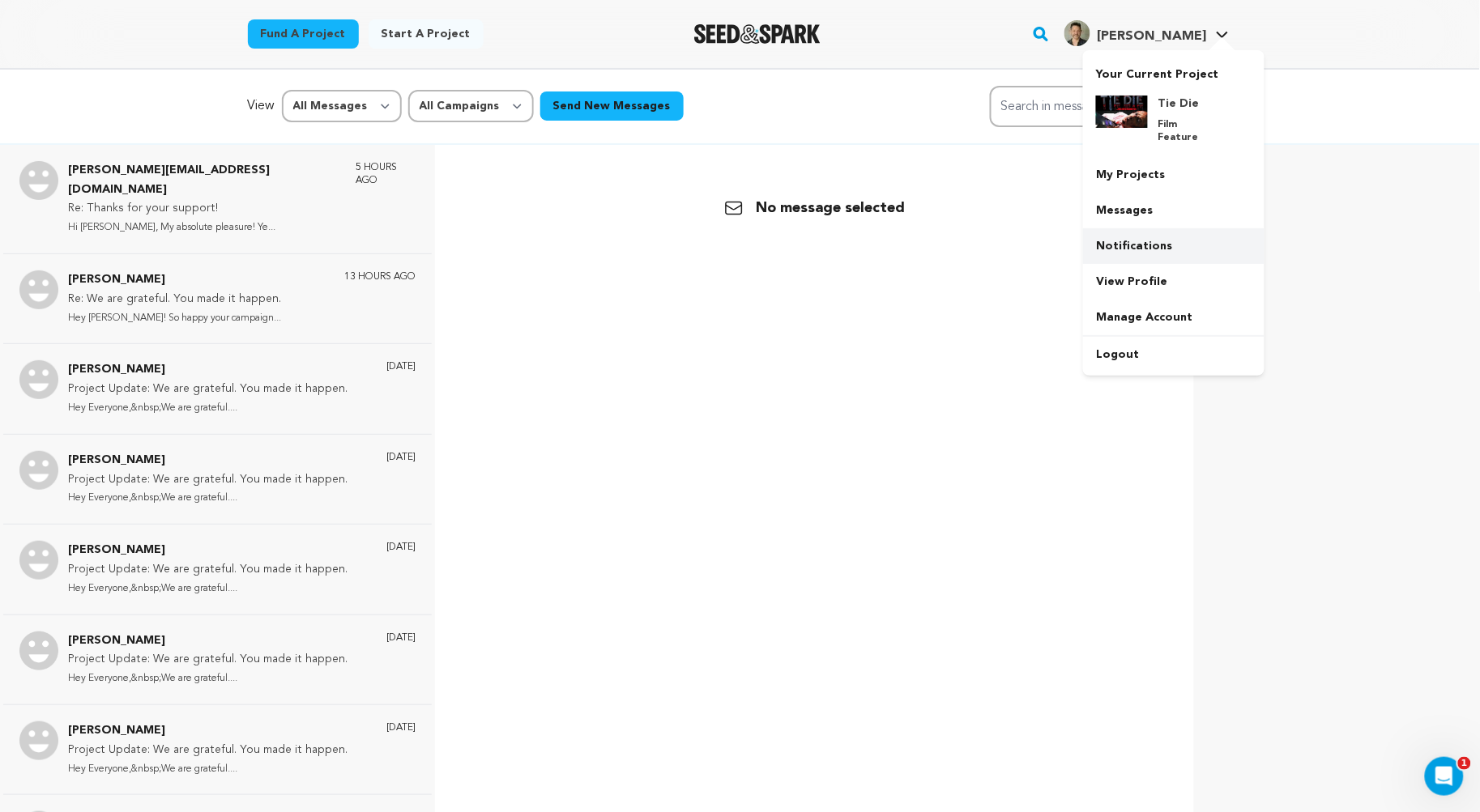
click at [1149, 229] on link "Notifications" at bounding box center [1174, 246] width 181 height 36
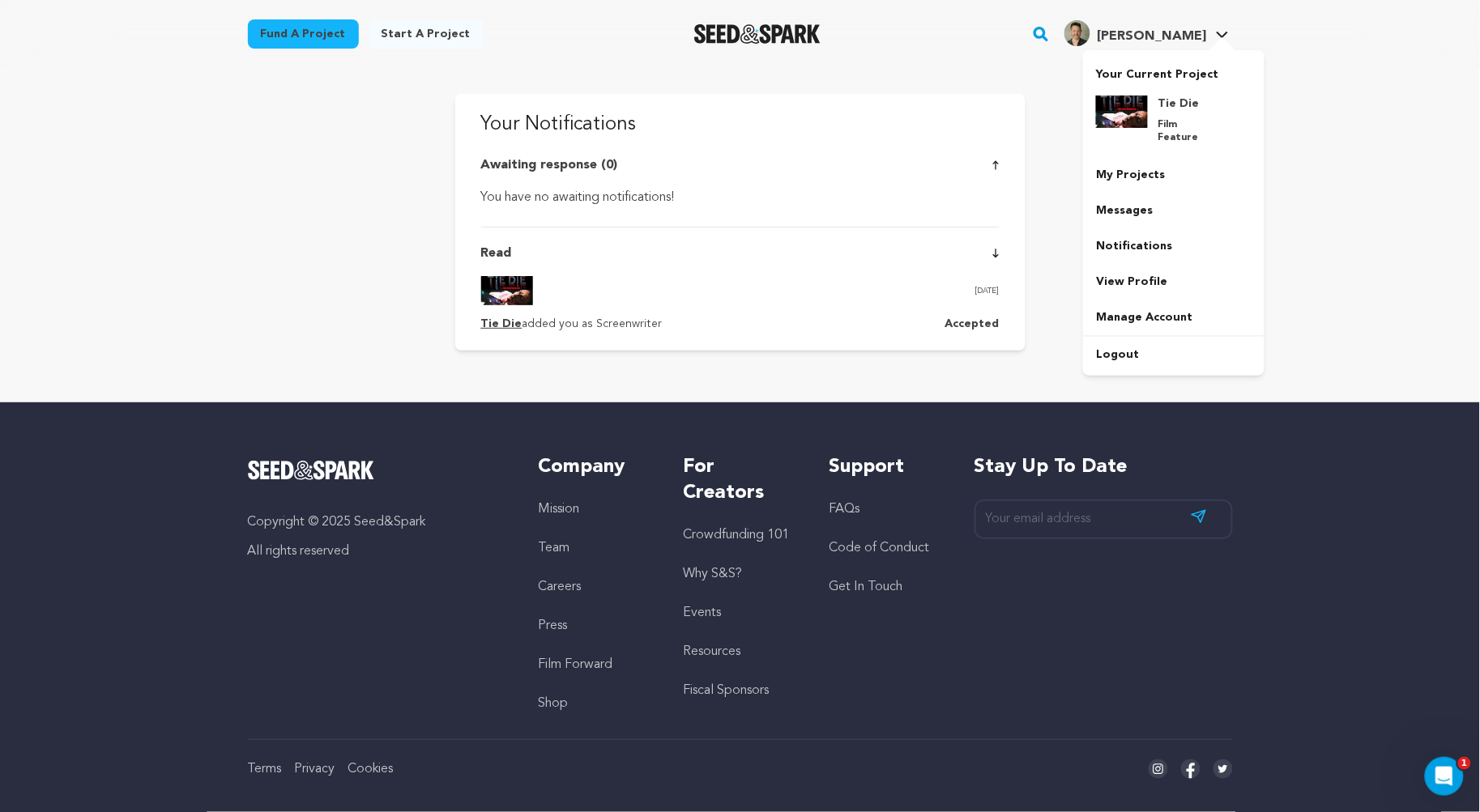
click at [1229, 35] on link "[PERSON_NAME] [PERSON_NAME]" at bounding box center [1146, 31] width 171 height 29
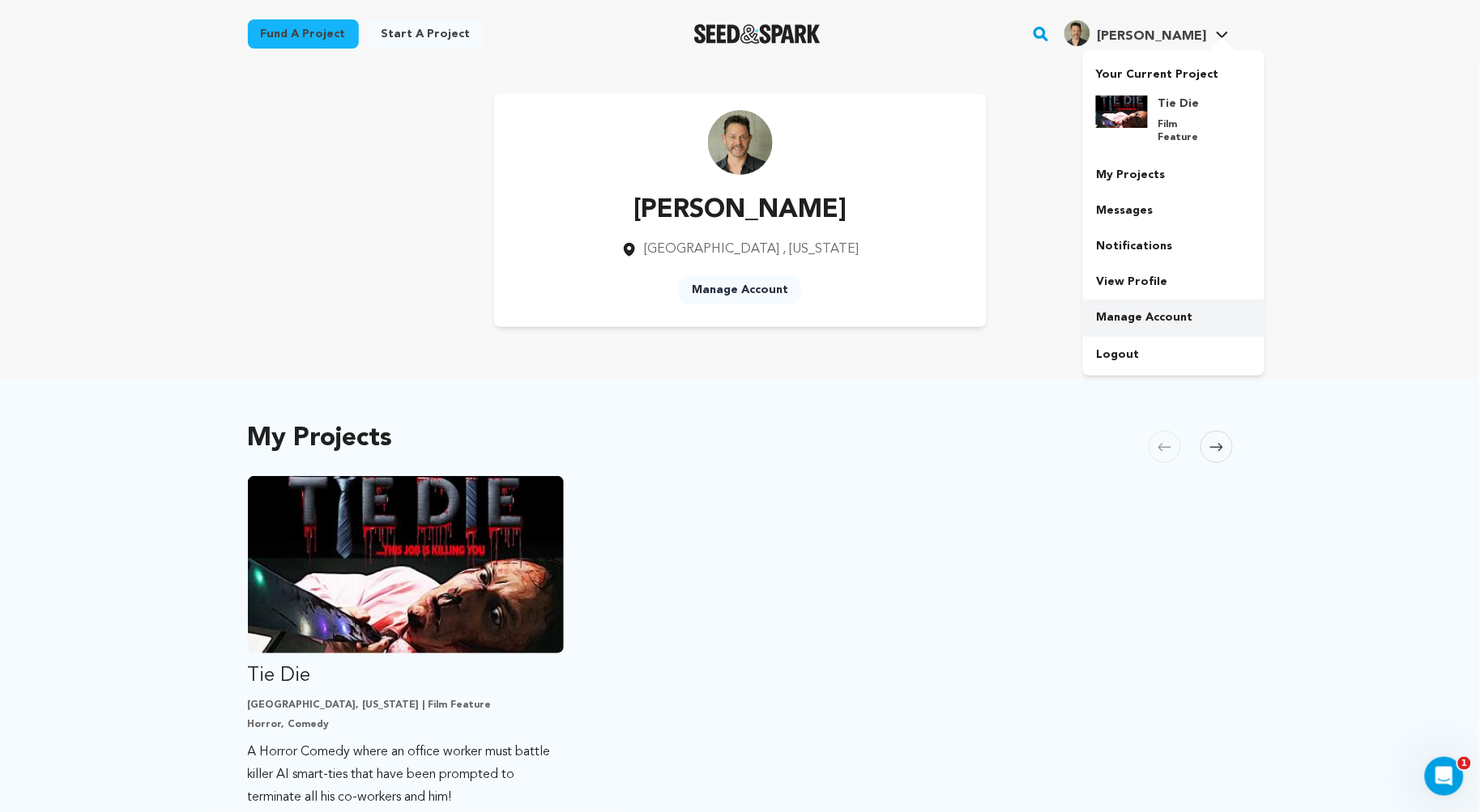
click at [1182, 300] on link "Manage Account" at bounding box center [1174, 318] width 181 height 36
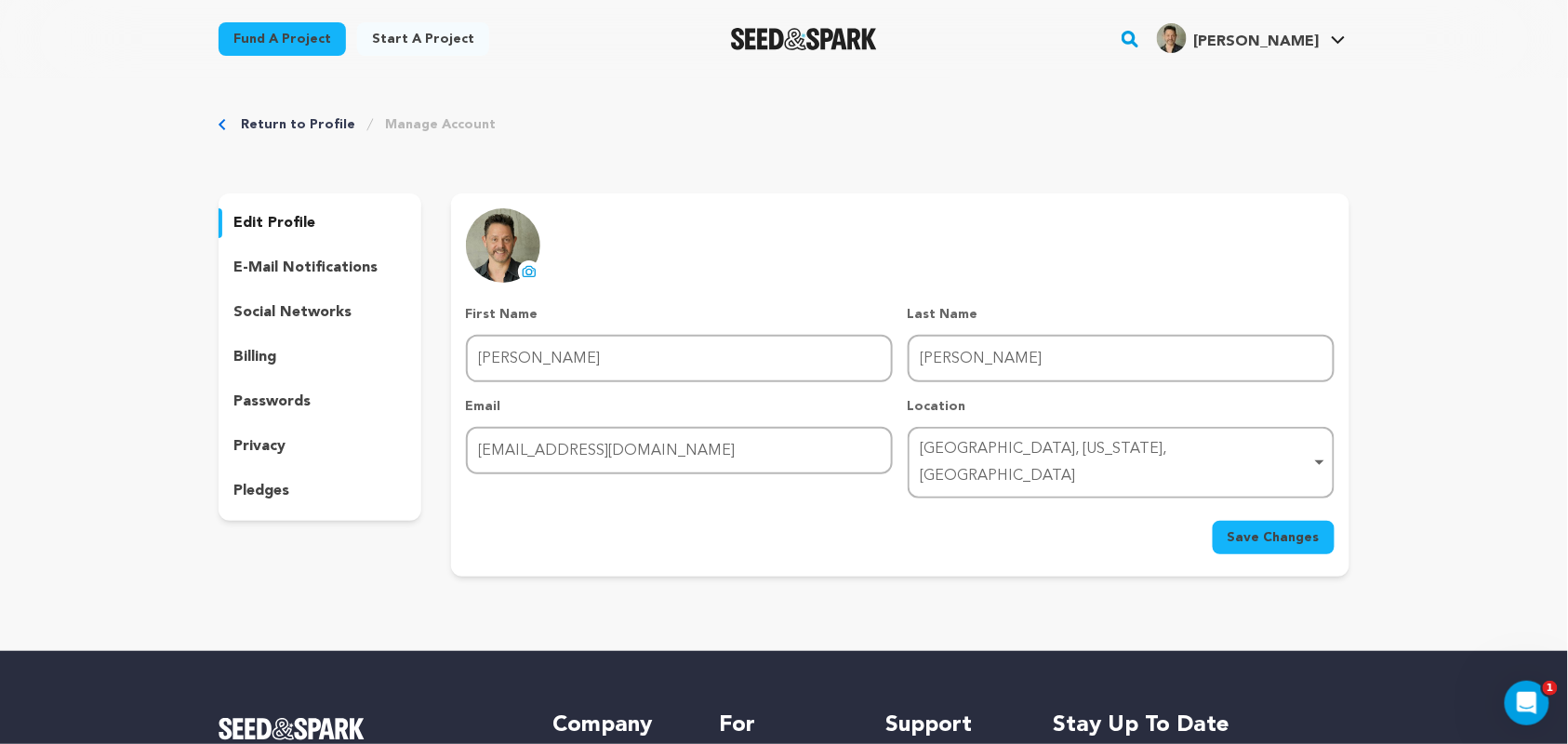
click at [307, 260] on p "e-mail notifications" at bounding box center [305, 267] width 144 height 22
